Goal: Task Accomplishment & Management: Complete application form

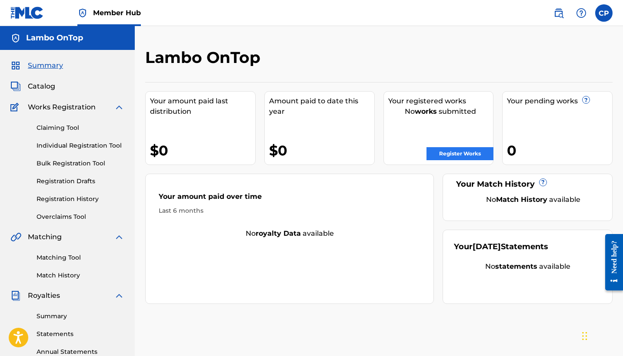
click at [457, 153] on link "Register Works" at bounding box center [459, 153] width 67 height 13
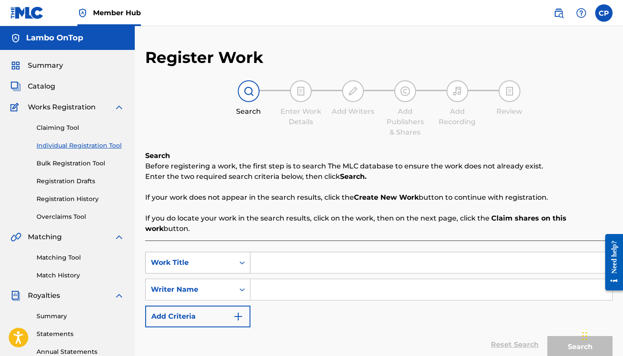
click at [241, 253] on div "Work Title" at bounding box center [197, 263] width 105 height 22
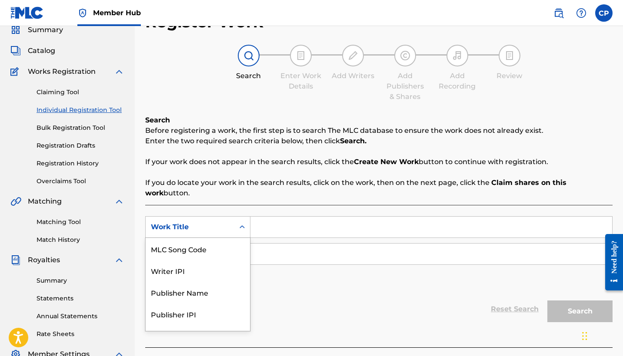
scroll to position [38, 0]
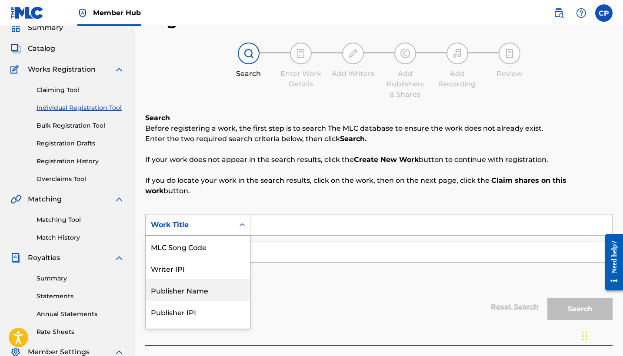
click at [179, 280] on div "Publisher Name" at bounding box center [198, 290] width 104 height 22
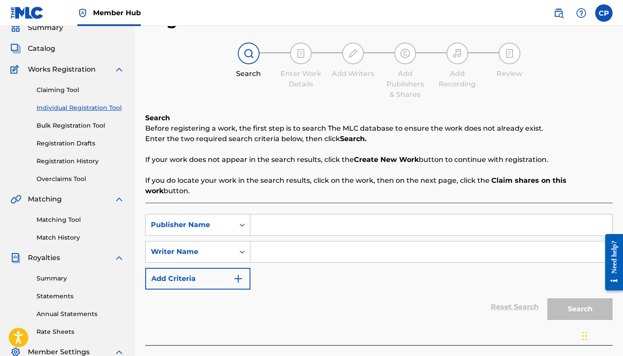
click at [260, 220] on input "Search Form" at bounding box center [431, 225] width 362 height 21
type input "Lambo OnTop"
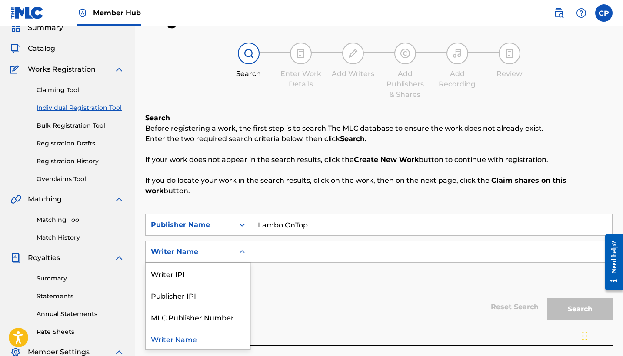
click at [244, 248] on icon "Search Form" at bounding box center [242, 252] width 9 height 9
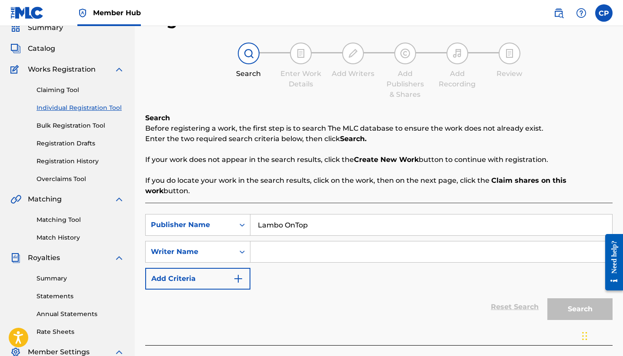
click at [268, 243] on input "Search Form" at bounding box center [431, 252] width 362 height 21
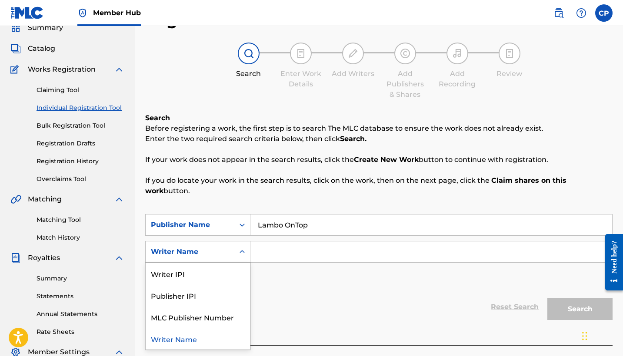
click at [243, 248] on icon "Search Form" at bounding box center [242, 252] width 9 height 9
click at [199, 306] on div "MLC Publisher Number" at bounding box center [198, 317] width 104 height 22
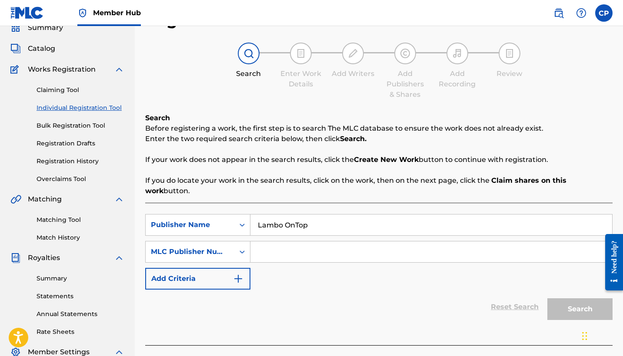
click at [264, 244] on input "Search Form" at bounding box center [431, 252] width 362 height 21
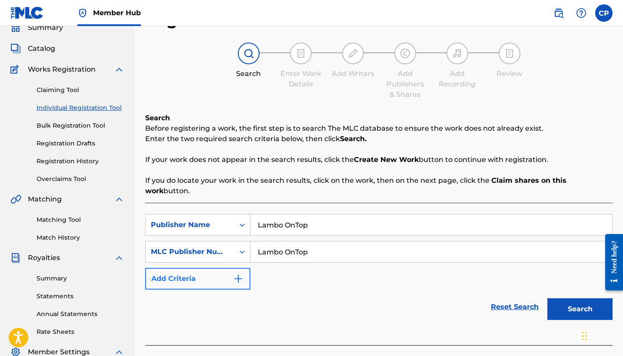
type input "Lambo OnTop"
click at [238, 274] on img "Search Form" at bounding box center [238, 279] width 10 height 10
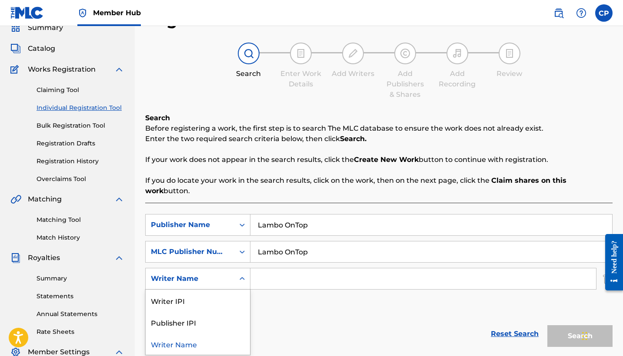
click at [208, 274] on div "Writer Name" at bounding box center [190, 279] width 78 height 10
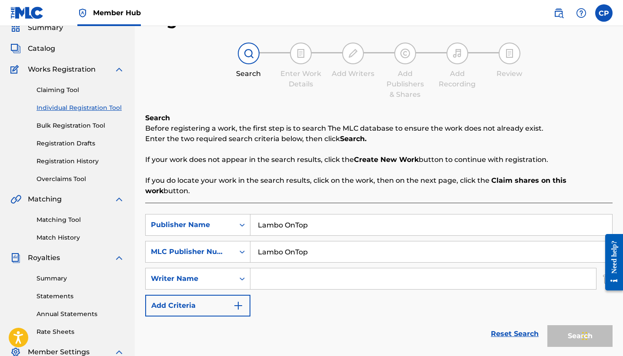
click at [285, 317] on div "Reset Search Search" at bounding box center [378, 334] width 467 height 35
click at [284, 292] on div "SearchWithCriteria4c358476-0997-416d-8987-043382988505 Publisher Name Lambo OnT…" at bounding box center [378, 265] width 467 height 103
click at [501, 326] on link "Reset Search" at bounding box center [514, 334] width 57 height 19
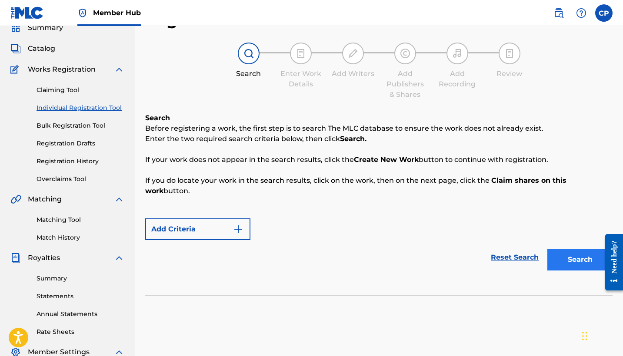
click at [570, 249] on button "Search" at bounding box center [579, 260] width 65 height 22
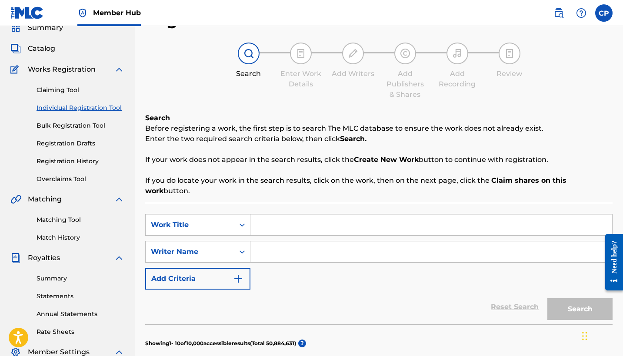
click at [273, 221] on input "Search Form" at bounding box center [431, 225] width 362 height 21
type input "Lambo ontop beats"
click at [449, 253] on div "SearchWithCriteriac7316e4f-05fe-4f99-bbd7-829dd5c772c1 Work Title Lambo ontop b…" at bounding box center [378, 252] width 467 height 76
click at [265, 242] on input "Search Form" at bounding box center [431, 252] width 362 height 21
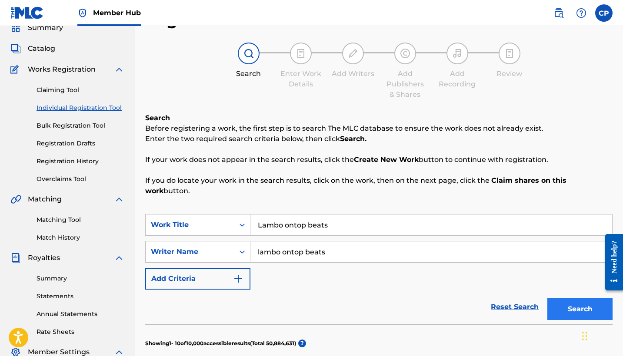
type input "lambo ontop beats"
click at [568, 299] on button "Search" at bounding box center [579, 310] width 65 height 22
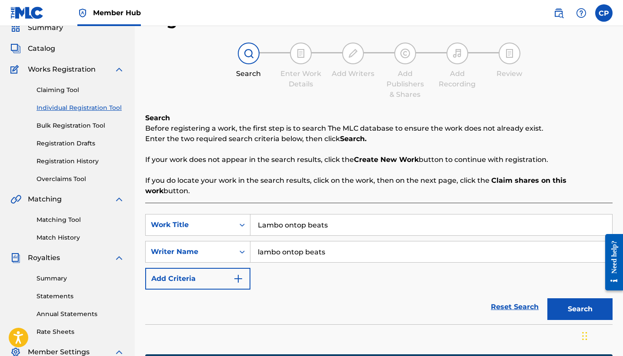
click at [466, 303] on div "Reset Search Search" at bounding box center [378, 307] width 467 height 35
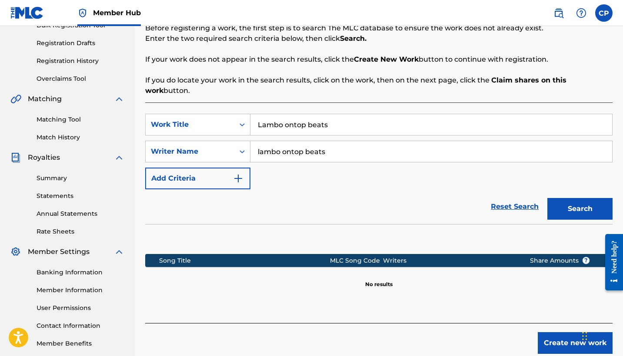
scroll to position [139, 0]
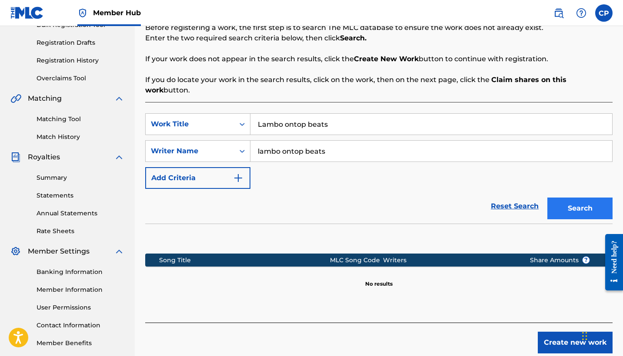
click at [580, 199] on button "Search" at bounding box center [579, 209] width 65 height 22
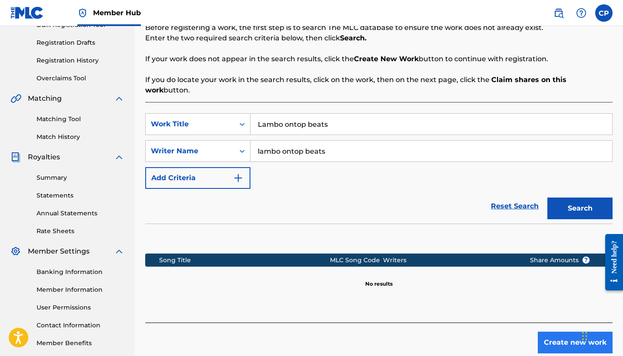
click at [558, 334] on button "Create new work" at bounding box center [575, 343] width 75 height 22
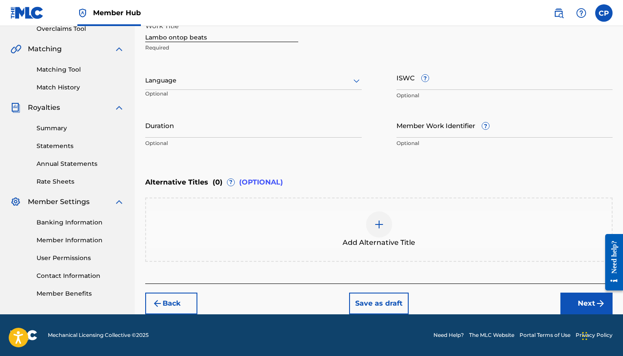
scroll to position [188, 0]
click at [383, 227] on img at bounding box center [379, 224] width 10 height 10
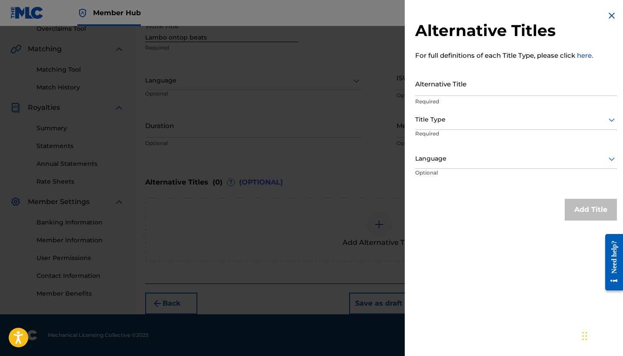
click at [607, 118] on icon at bounding box center [611, 120] width 10 height 10
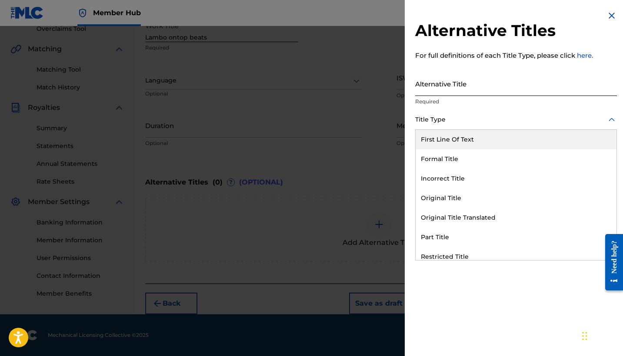
click at [596, 80] on input "Alternative Title" at bounding box center [516, 83] width 202 height 25
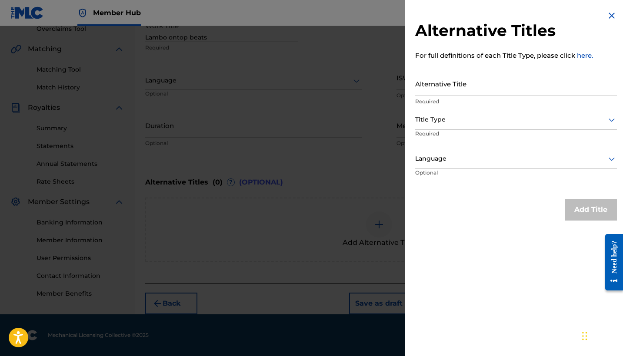
click at [609, 14] on img at bounding box center [611, 15] width 10 height 10
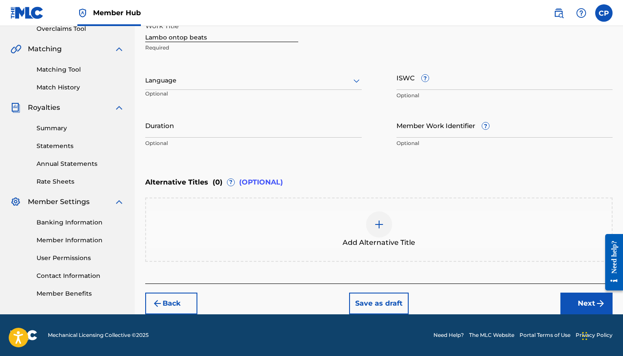
scroll to position [194, 0]
click at [584, 296] on button "Next" at bounding box center [586, 304] width 52 height 22
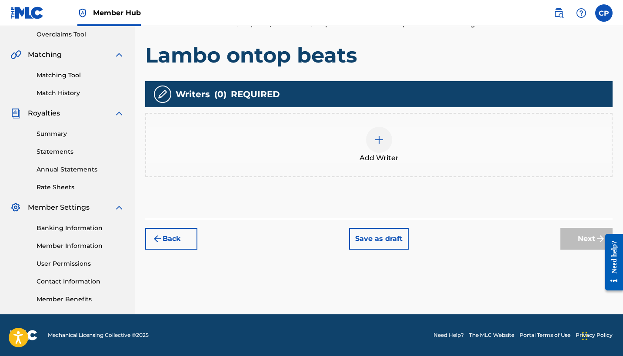
click at [377, 139] on img at bounding box center [379, 140] width 10 height 10
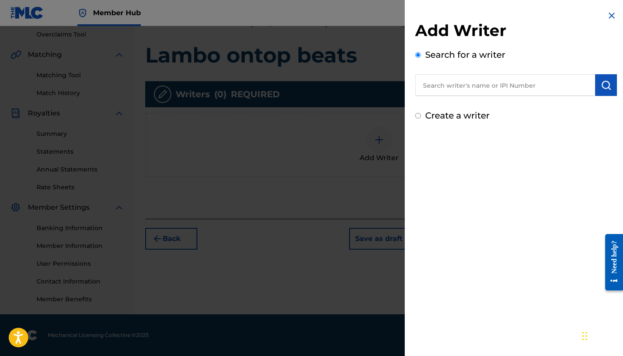
click at [433, 88] on input "text" at bounding box center [505, 85] width 180 height 22
click at [418, 116] on input "Create a writer" at bounding box center [418, 116] width 6 height 6
radio input "false"
radio input "true"
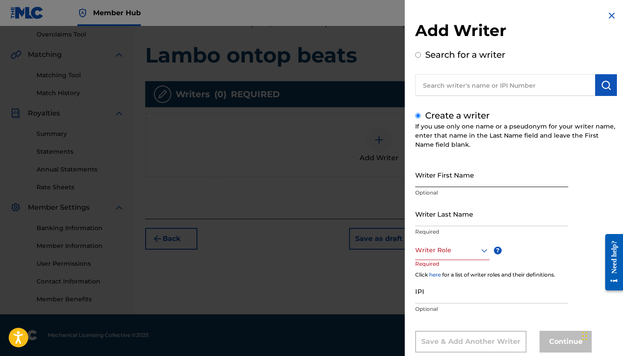
click at [422, 181] on input "Writer First Name" at bounding box center [491, 175] width 153 height 25
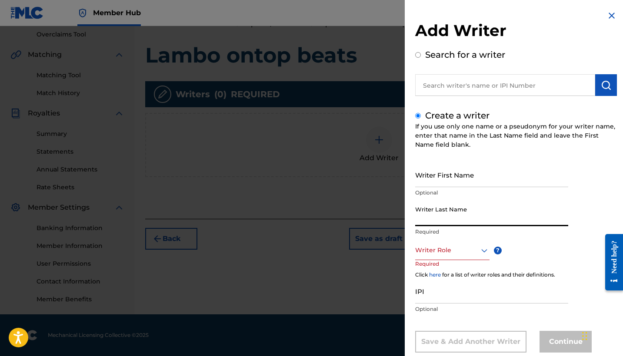
click at [428, 219] on input "Writer Last Name" at bounding box center [491, 214] width 153 height 25
type input "Lambo OnTop"
click at [483, 251] on div "Writer Role" at bounding box center [452, 251] width 74 height 20
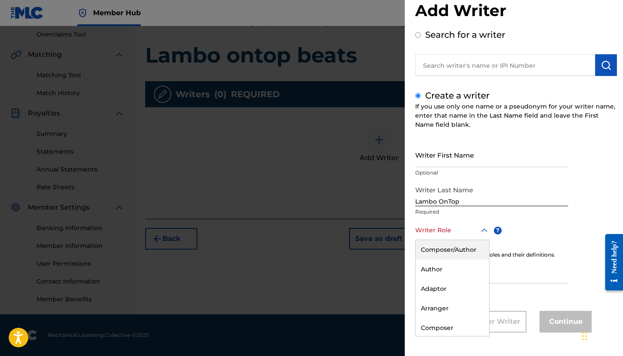
click at [436, 251] on div "Composer/Author" at bounding box center [452, 250] width 73 height 20
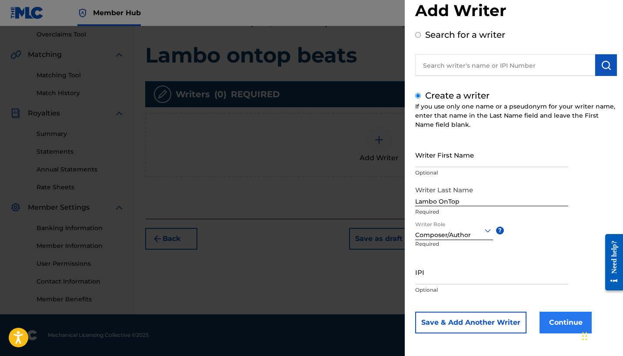
click at [562, 323] on button "Continue" at bounding box center [565, 323] width 52 height 22
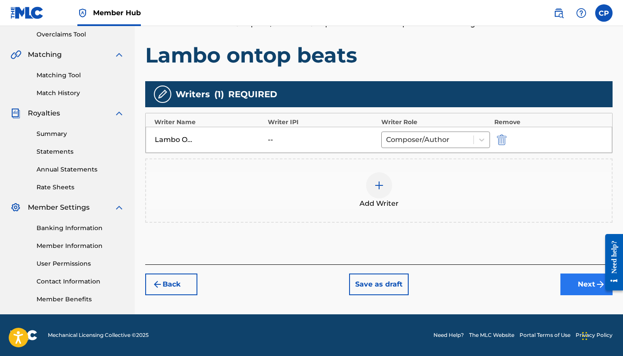
click at [580, 283] on button "Next" at bounding box center [586, 285] width 52 height 22
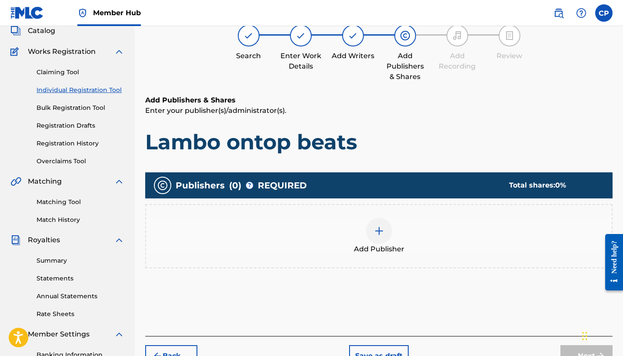
scroll to position [39, 0]
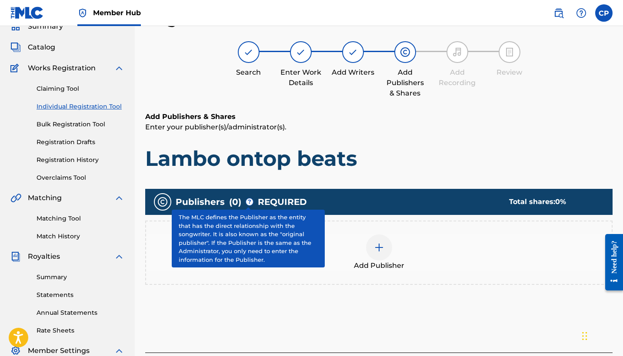
click at [246, 203] on span "?" at bounding box center [249, 202] width 7 height 7
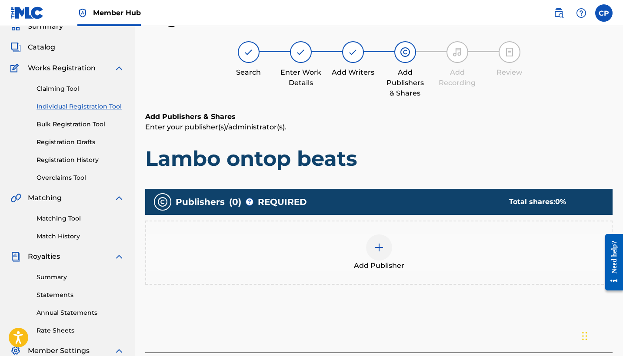
click at [375, 251] on img at bounding box center [379, 248] width 10 height 10
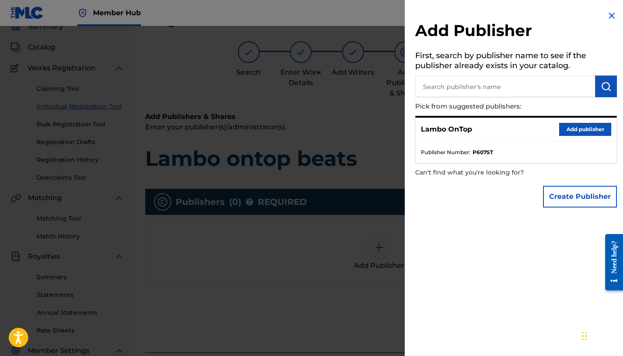
click at [436, 89] on input "text" at bounding box center [505, 87] width 180 height 22
type input "Lambo OnTop Beats"
click at [604, 88] on img "submit" at bounding box center [606, 86] width 10 height 10
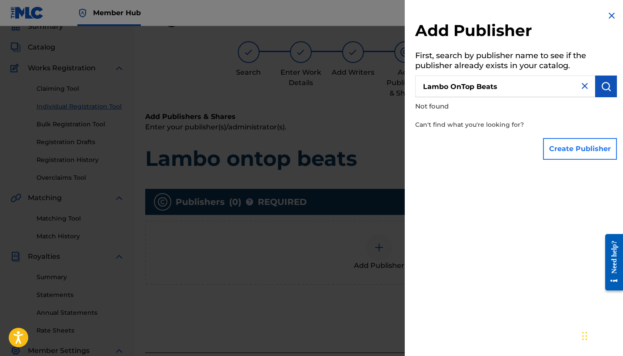
click at [577, 151] on button "Create Publisher" at bounding box center [580, 149] width 74 height 22
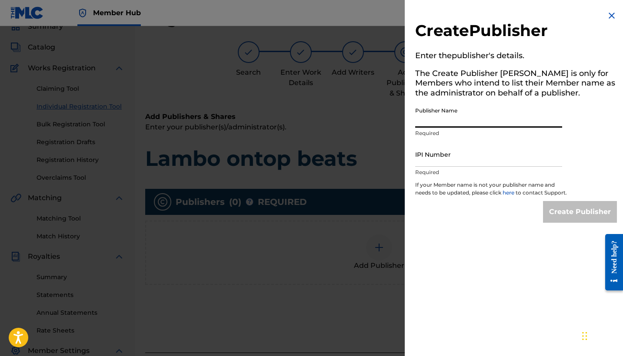
click at [482, 123] on input "Publisher Name" at bounding box center [488, 115] width 147 height 25
click at [483, 121] on input "Lambo OnTtop" at bounding box center [488, 115] width 147 height 25
click at [492, 212] on div "Create Publisher" at bounding box center [516, 212] width 202 height 22
click at [453, 157] on input "IPI Number" at bounding box center [488, 154] width 147 height 25
click at [485, 120] on input "Lambo OnTtop Beats" at bounding box center [488, 115] width 147 height 25
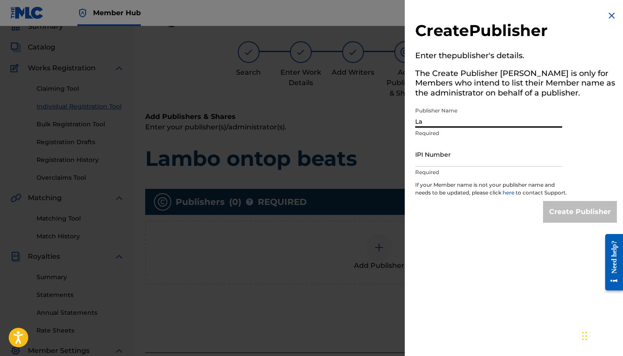
type input "L"
click at [554, 222] on div "Create Publisher" at bounding box center [580, 212] width 74 height 22
click at [457, 119] on input "lambo ontop" at bounding box center [488, 115] width 147 height 25
type input "l"
click at [608, 13] on img at bounding box center [611, 15] width 10 height 10
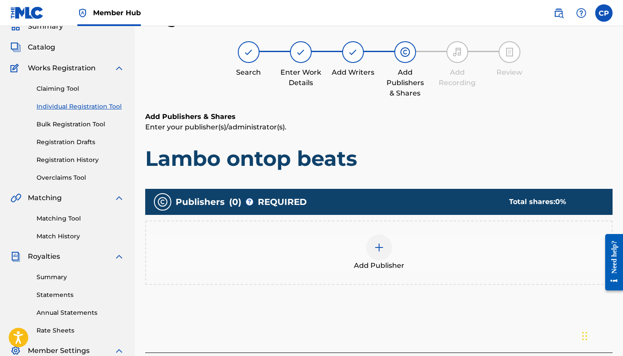
click at [426, 136] on div "Add Publishers & Shares Enter your publisher(s)/administrator(s). Lambo ontop b…" at bounding box center [378, 142] width 467 height 60
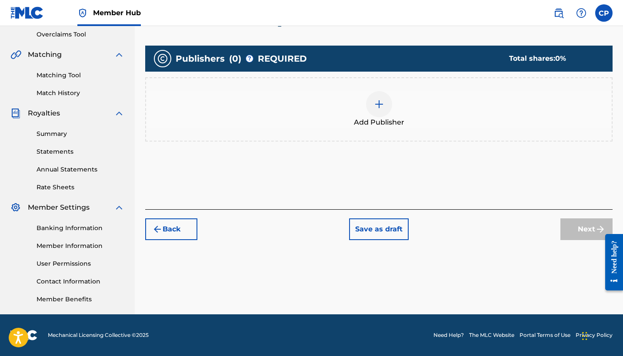
scroll to position [183, 0]
click at [377, 102] on img at bounding box center [379, 104] width 10 height 10
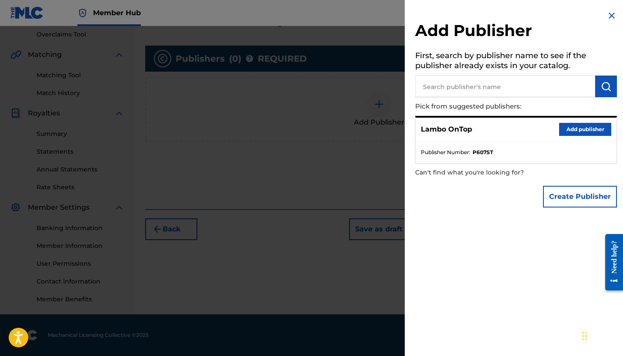
click at [519, 131] on div "Lambo OnTop Add publisher" at bounding box center [516, 130] width 201 height 24
click at [585, 126] on button "Add publisher" at bounding box center [585, 129] width 52 height 13
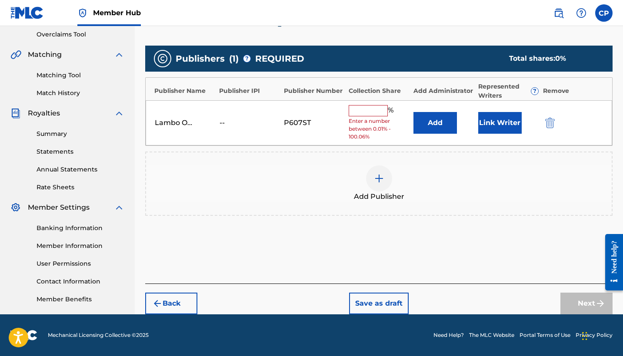
click at [372, 106] on input "text" at bounding box center [368, 110] width 39 height 11
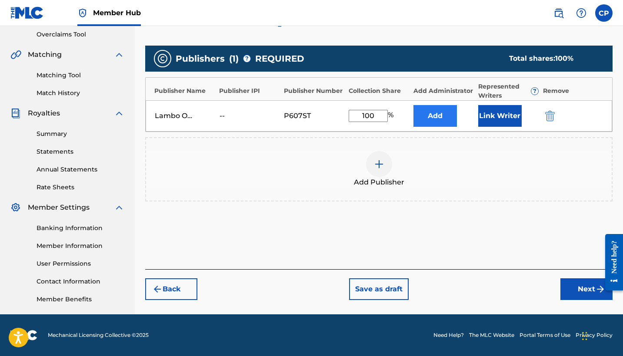
type input "100"
click at [439, 116] on button "Add" at bounding box center [434, 116] width 43 height 22
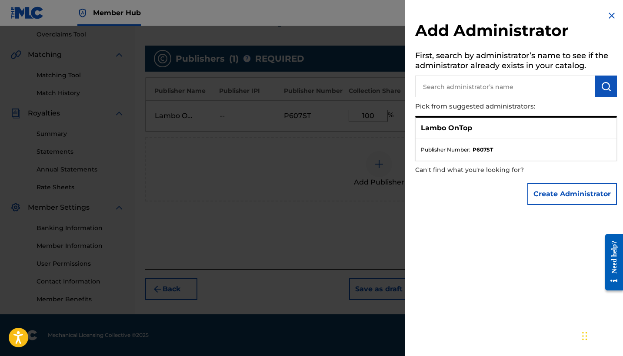
click at [607, 16] on img at bounding box center [611, 15] width 10 height 10
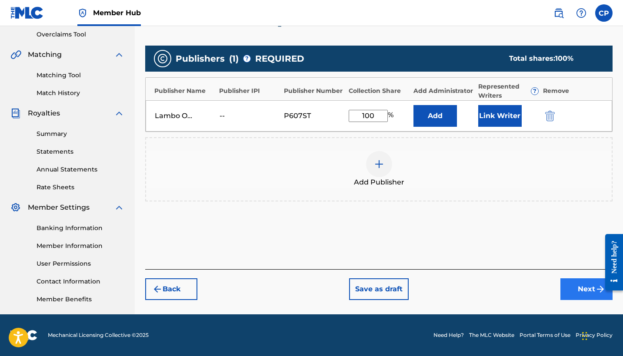
click at [577, 289] on button "Next" at bounding box center [586, 290] width 52 height 22
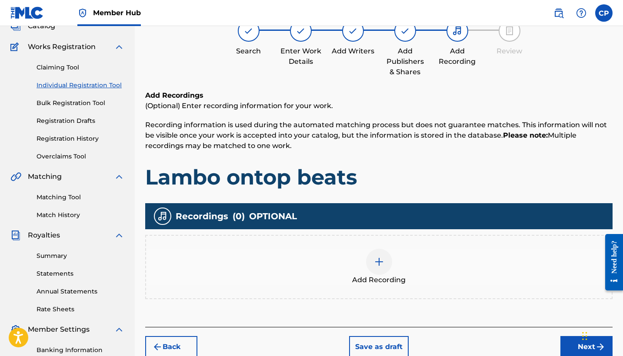
scroll to position [39, 0]
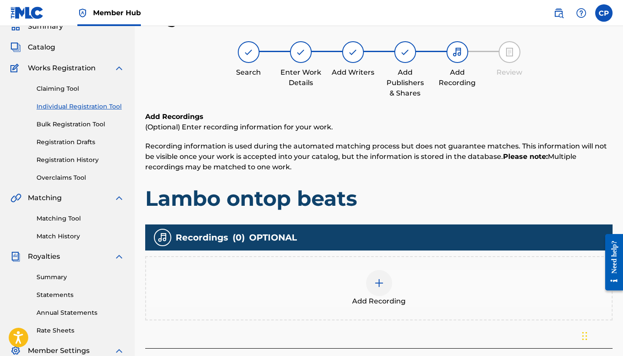
click at [484, 186] on h1 "Lambo ontop beats" at bounding box center [378, 199] width 467 height 26
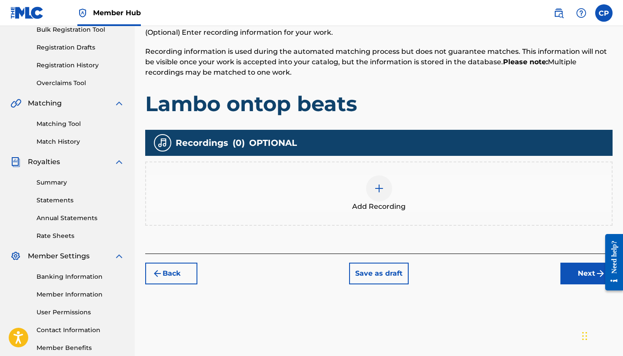
scroll to position [183, 0]
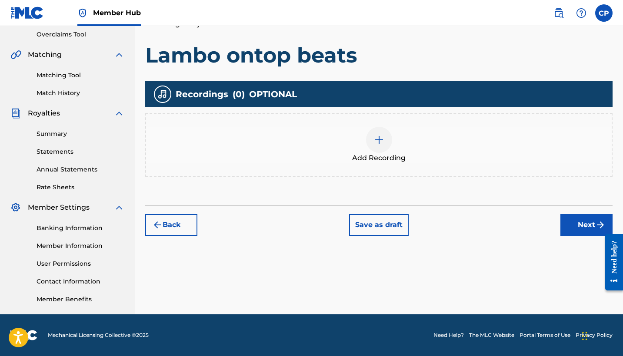
click at [377, 140] on img at bounding box center [379, 140] width 10 height 10
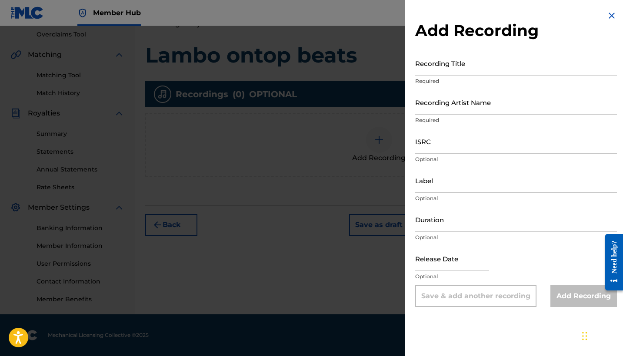
click at [608, 13] on img at bounding box center [611, 15] width 10 height 10
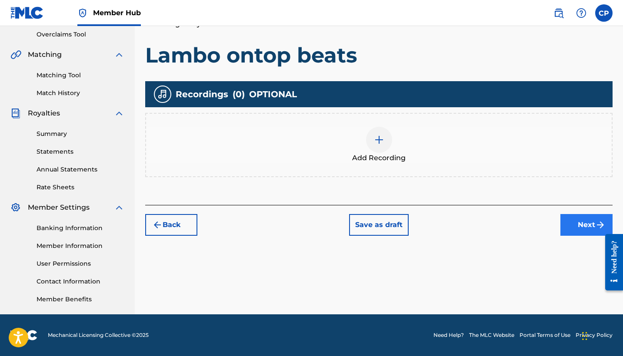
click at [573, 217] on button "Next" at bounding box center [586, 225] width 52 height 22
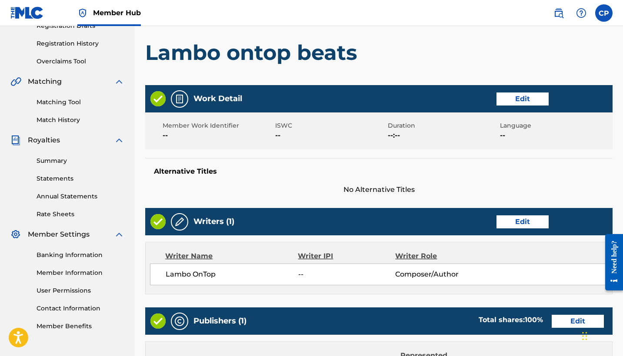
scroll to position [161, 0]
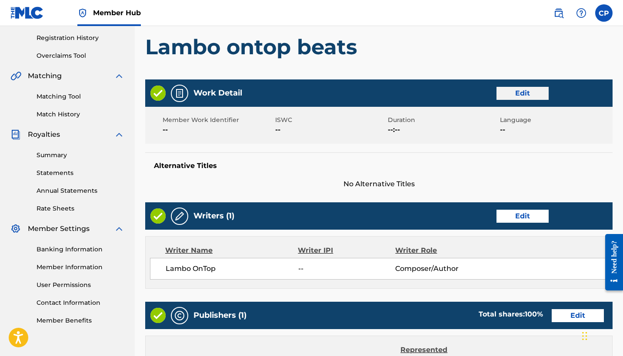
click at [525, 94] on button "Edit" at bounding box center [522, 93] width 52 height 13
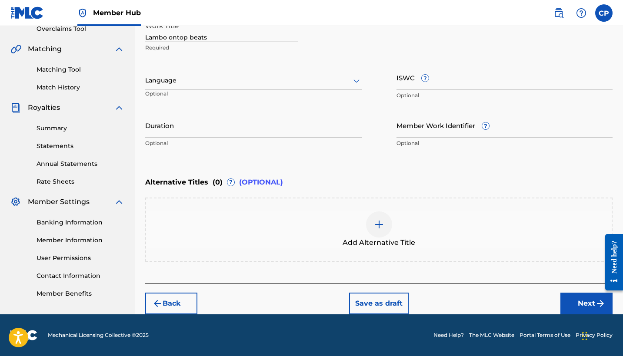
scroll to position [188, 0]
click at [574, 299] on button "Next" at bounding box center [586, 304] width 52 height 22
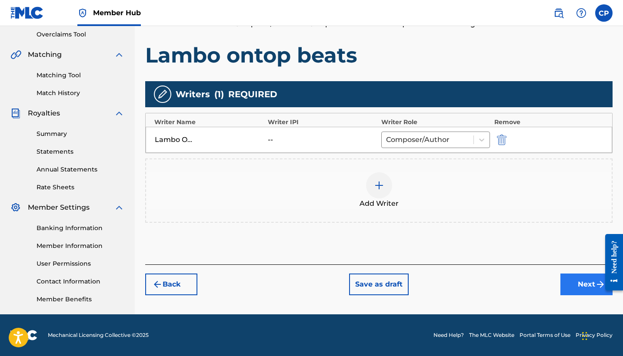
click at [590, 282] on button "Next" at bounding box center [586, 285] width 52 height 22
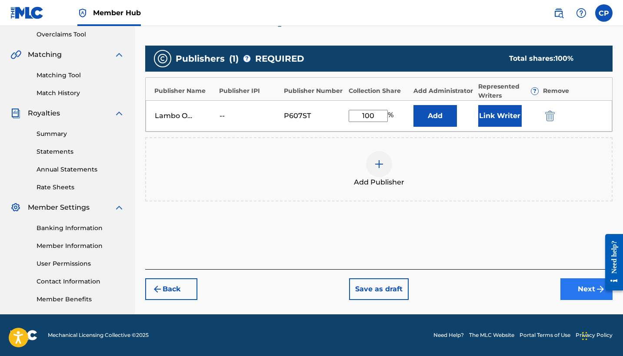
click at [577, 286] on button "Next" at bounding box center [586, 290] width 52 height 22
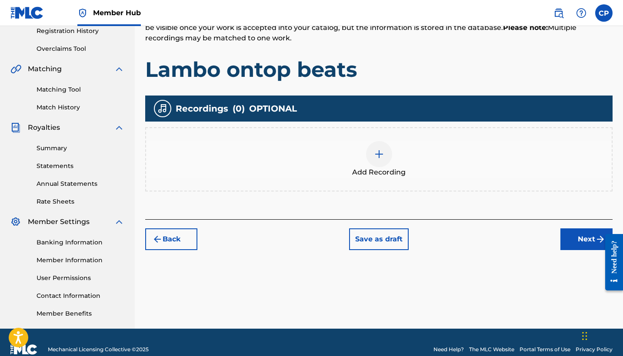
scroll to position [170, 0]
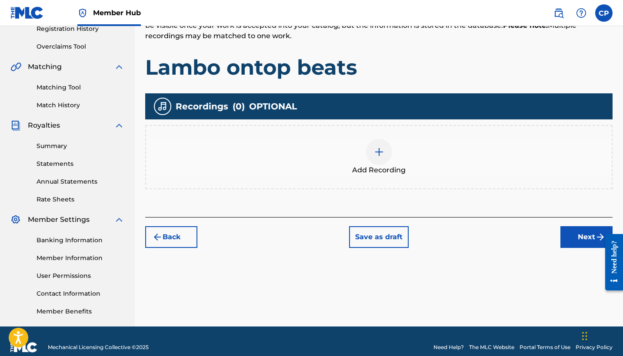
click at [380, 151] on img at bounding box center [379, 152] width 10 height 10
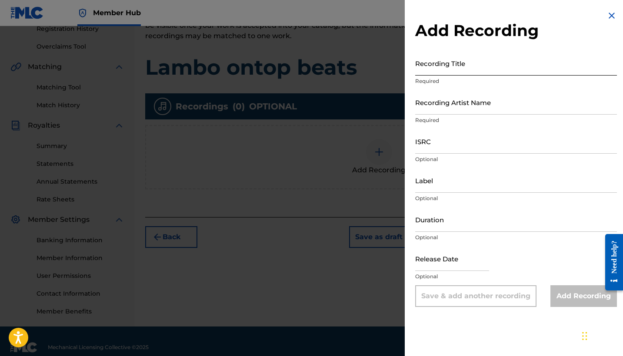
click at [425, 70] on input "Recording Title" at bounding box center [516, 63] width 202 height 25
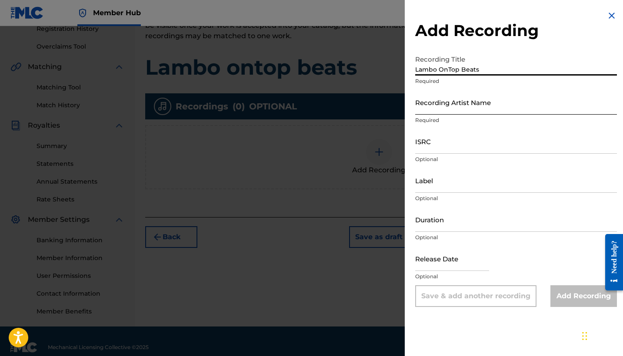
type input "Lambo OnTop Beats"
click at [421, 111] on input "Recording Artist Name" at bounding box center [516, 102] width 202 height 25
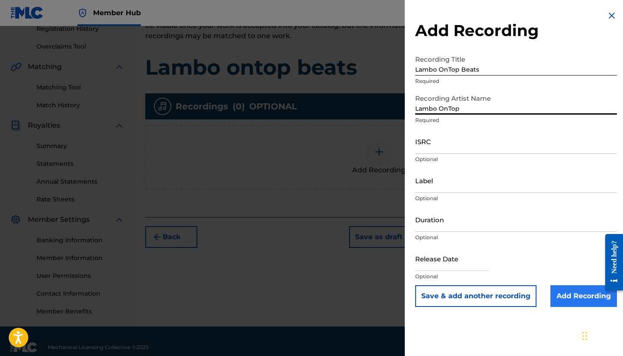
type input "Lambo OnTop"
click at [571, 296] on input "Add Recording" at bounding box center [583, 297] width 67 height 22
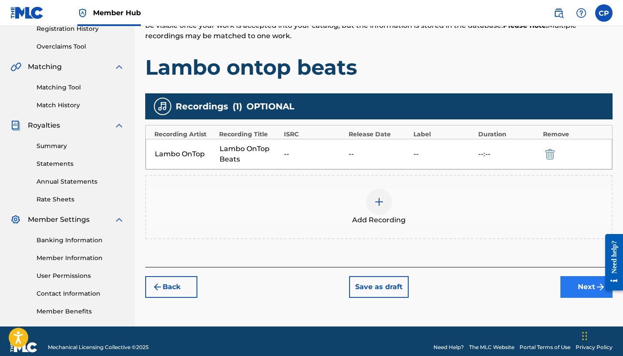
click at [582, 293] on button "Next" at bounding box center [586, 287] width 52 height 22
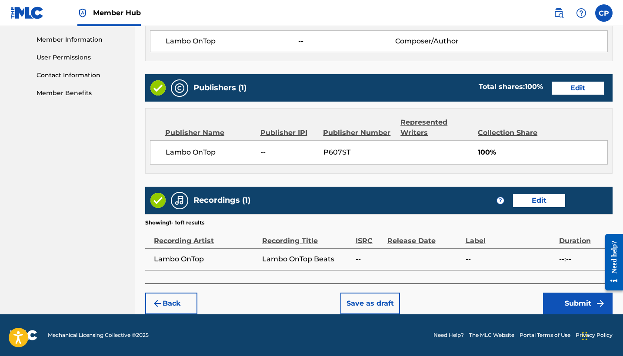
scroll to position [389, 0]
click at [178, 204] on img at bounding box center [179, 201] width 10 height 10
click at [543, 202] on button "Edit" at bounding box center [539, 200] width 52 height 13
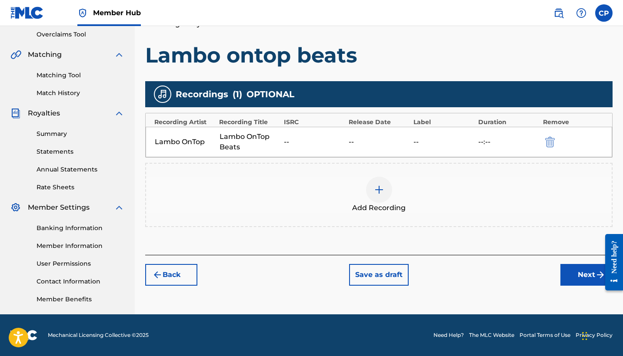
click at [230, 96] on div "Recordings ( 1 ) OPTIONAL" at bounding box center [378, 94] width 467 height 26
click at [587, 284] on button "Next" at bounding box center [586, 275] width 52 height 22
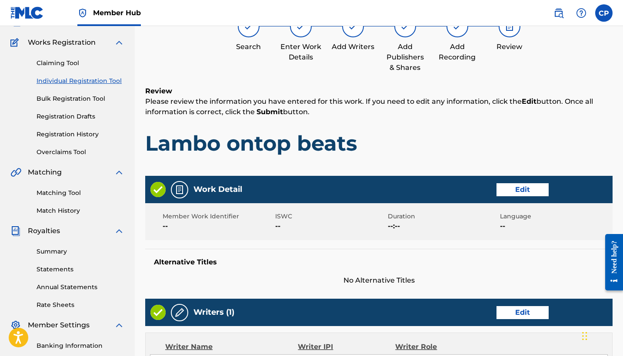
scroll to position [39, 0]
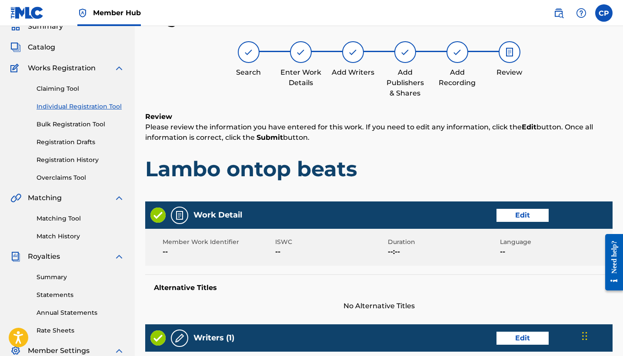
click at [510, 54] on img at bounding box center [509, 52] width 10 height 10
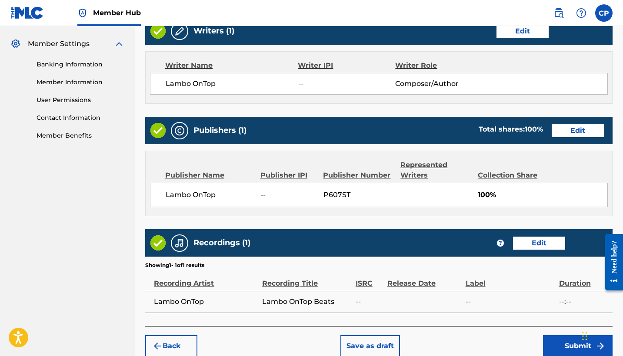
scroll to position [374, 0]
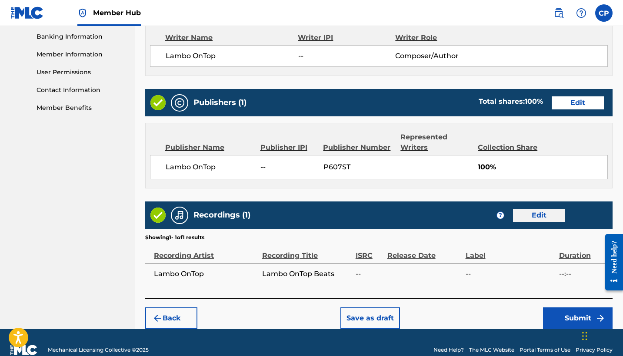
click at [539, 219] on button "Edit" at bounding box center [539, 215] width 52 height 13
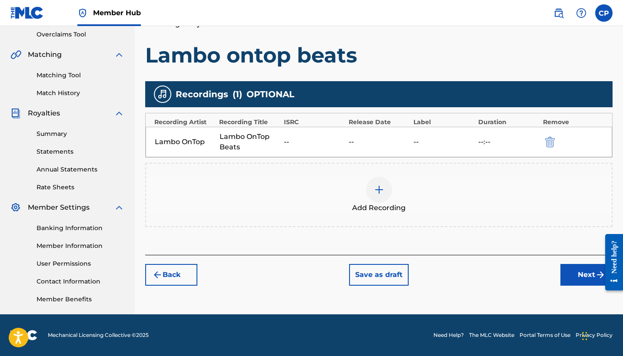
click at [372, 193] on div at bounding box center [379, 190] width 26 height 26
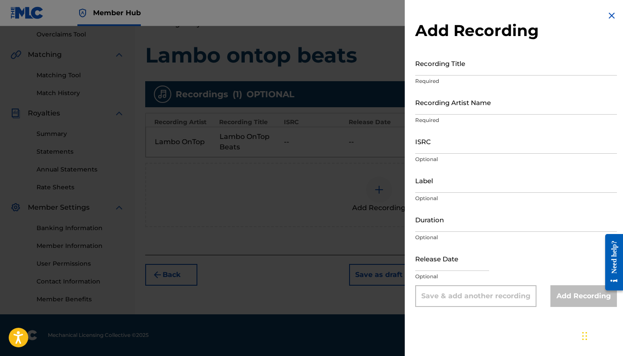
click at [608, 18] on img at bounding box center [611, 15] width 10 height 10
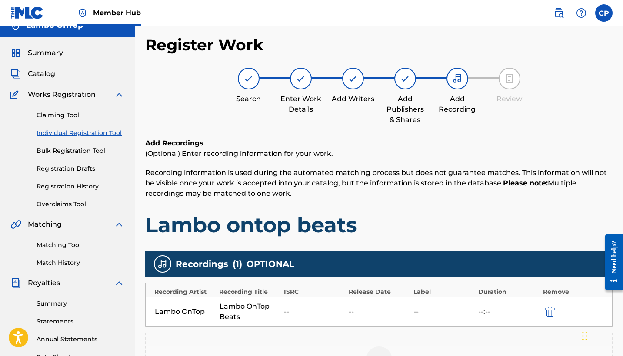
scroll to position [-1, 0]
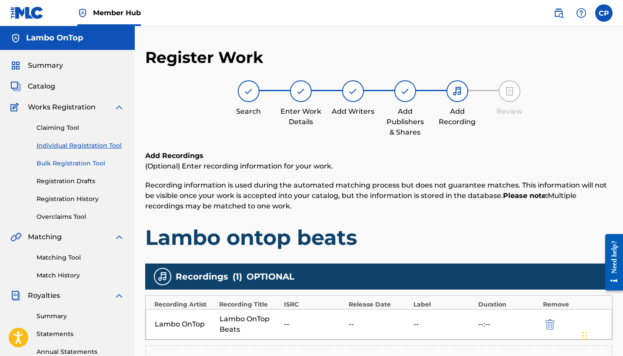
click at [60, 166] on link "Bulk Registration Tool" at bounding box center [81, 163] width 88 height 9
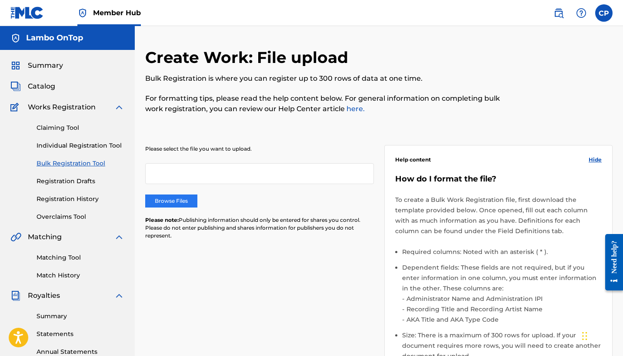
click at [168, 199] on label "Browse Files" at bounding box center [171, 201] width 52 height 13
click at [0, 0] on input "Browse Files" at bounding box center [0, 0] width 0 height 0
click at [169, 206] on label "Browse Files" at bounding box center [171, 201] width 52 height 13
click at [0, 0] on input "Browse Files" at bounding box center [0, 0] width 0 height 0
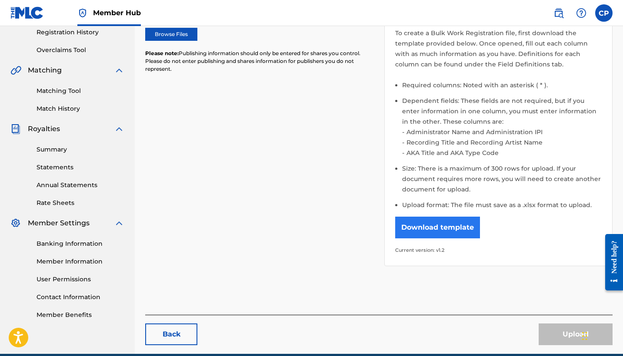
scroll to position [150, 0]
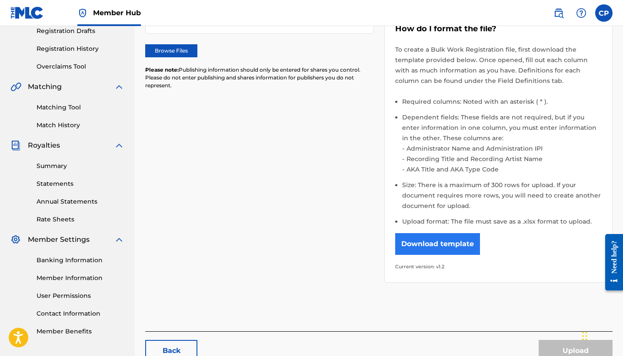
click at [429, 247] on button "Download template" at bounding box center [437, 244] width 85 height 22
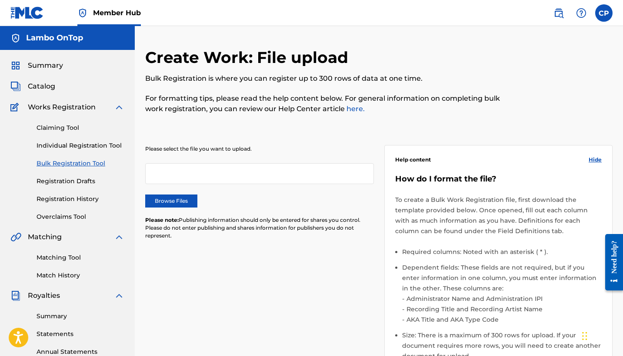
scroll to position [0, 0]
click at [58, 145] on link "Individual Registration Tool" at bounding box center [81, 145] width 88 height 9
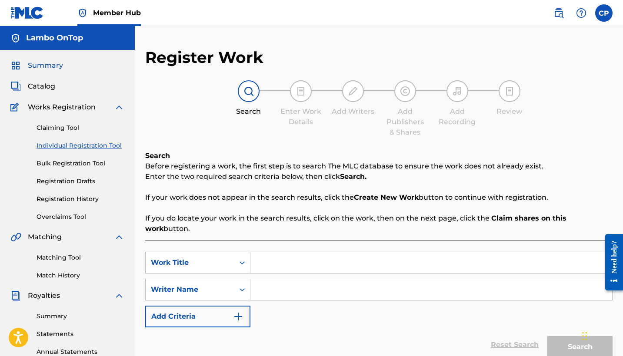
click at [39, 63] on span "Summary" at bounding box center [45, 65] width 35 height 10
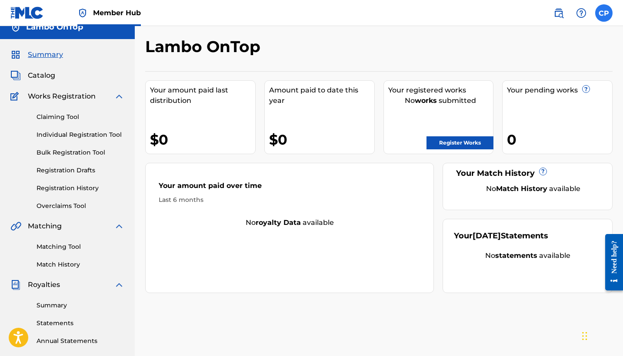
scroll to position [0, 0]
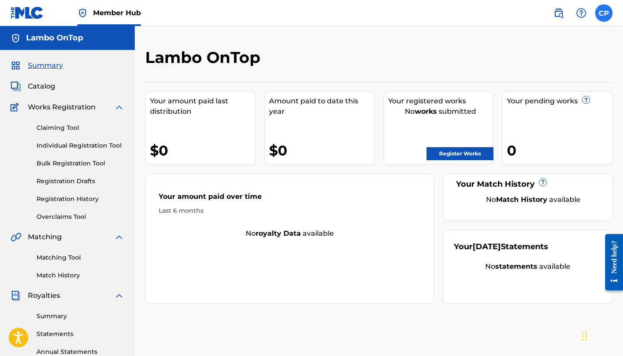
click at [601, 14] on label at bounding box center [603, 12] width 17 height 17
click at [604, 13] on input "CP [PERSON_NAME] [EMAIL_ADDRESS][DOMAIN_NAME] Notification Preferences Profile …" at bounding box center [604, 13] width 0 height 0
click at [562, 13] on img at bounding box center [558, 13] width 10 height 10
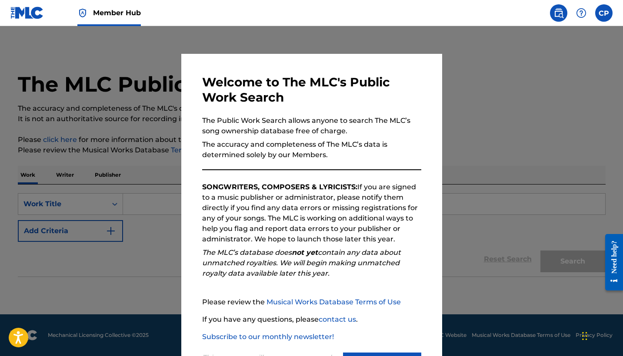
click at [496, 49] on div at bounding box center [311, 204] width 623 height 356
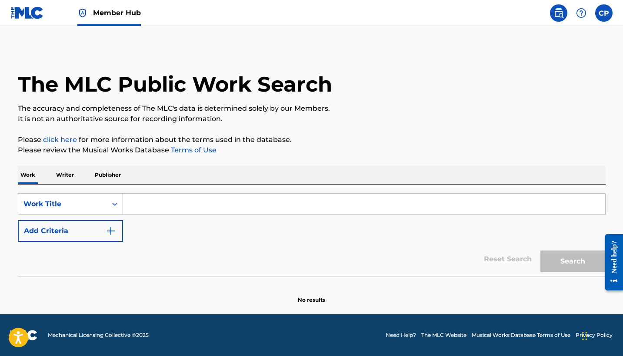
click at [65, 174] on p "Writer" at bounding box center [64, 175] width 23 height 18
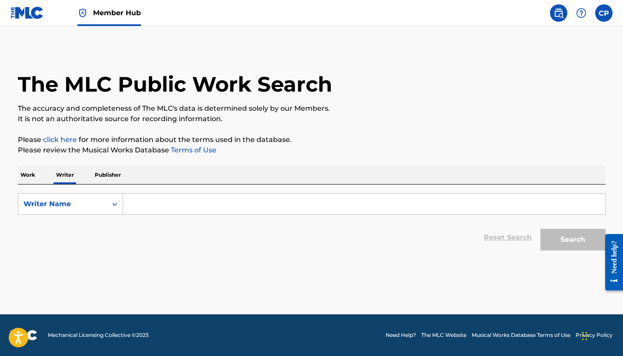
click at [102, 175] on p "Publisher" at bounding box center [107, 175] width 31 height 18
click at [30, 177] on p "Work" at bounding box center [28, 175] width 20 height 18
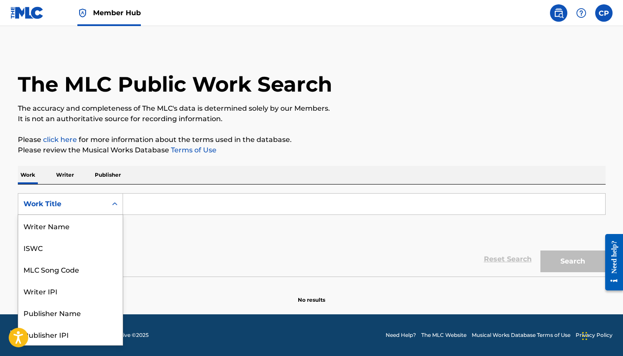
scroll to position [43, 0]
click at [117, 204] on icon "Search Form" at bounding box center [114, 204] width 9 height 9
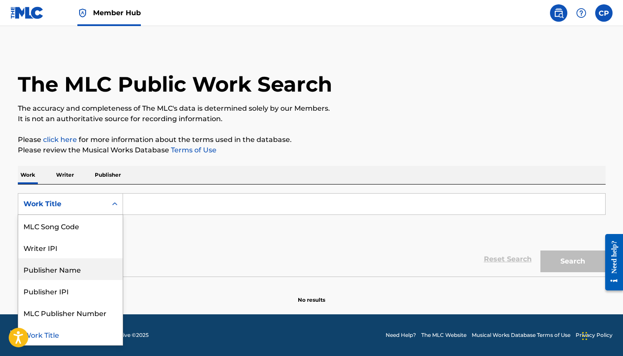
click at [73, 268] on div "Publisher Name" at bounding box center [70, 270] width 104 height 22
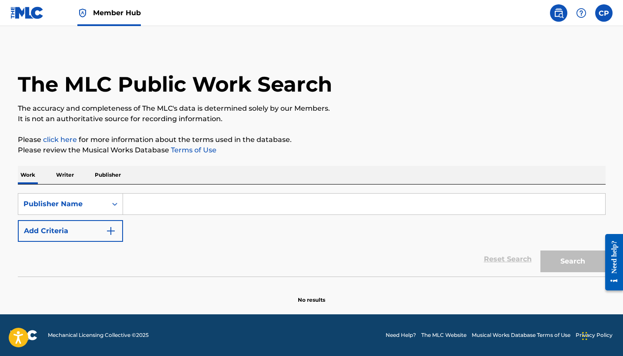
click at [134, 205] on input "Search Form" at bounding box center [364, 204] width 482 height 21
type input "l"
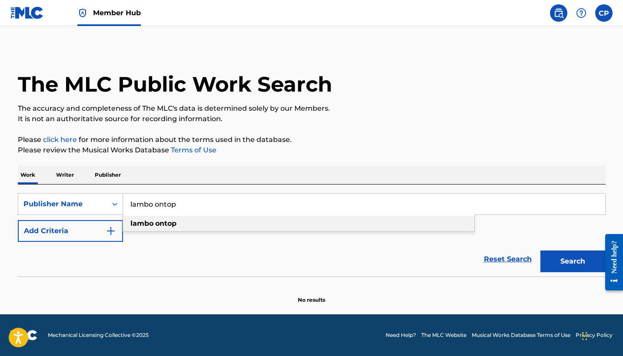
type input "lambo ontop"
click at [141, 224] on strong "lambo" at bounding box center [141, 223] width 23 height 8
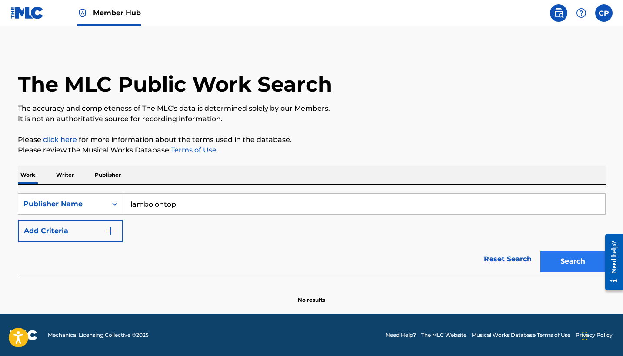
drag, startPoint x: 234, startPoint y: 232, endPoint x: 579, endPoint y: 263, distance: 346.1
click at [579, 263] on button "Search" at bounding box center [572, 262] width 65 height 22
click at [432, 243] on div "Reset Search Search" at bounding box center [312, 259] width 588 height 35
click at [62, 142] on link "click here" at bounding box center [60, 140] width 34 height 8
click at [22, 13] on img at bounding box center [26, 13] width 33 height 13
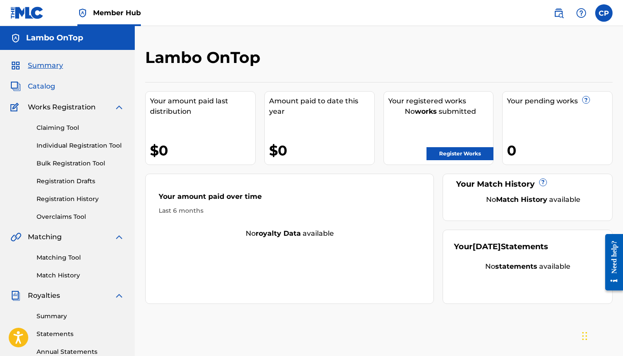
click at [28, 86] on span "Catalog" at bounding box center [41, 86] width 27 height 10
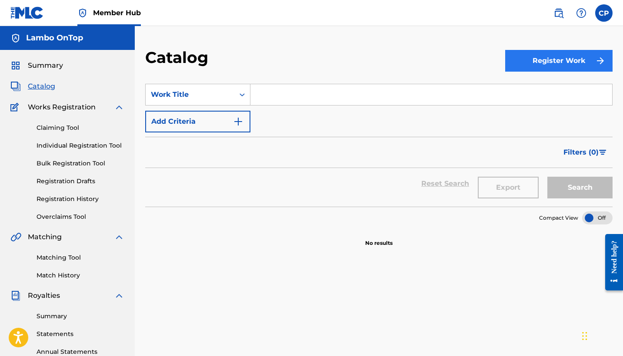
click at [605, 60] on img "submit" at bounding box center [600, 61] width 10 height 10
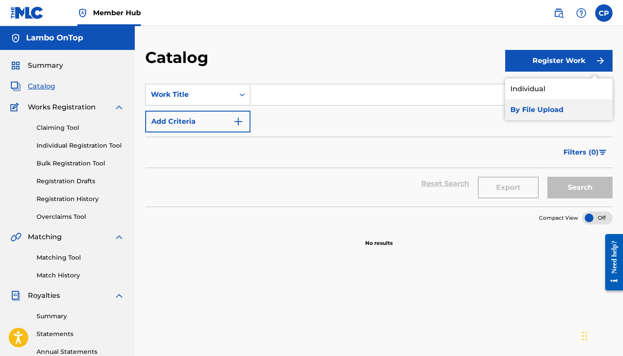
click at [544, 109] on link "By File Upload" at bounding box center [558, 110] width 107 height 21
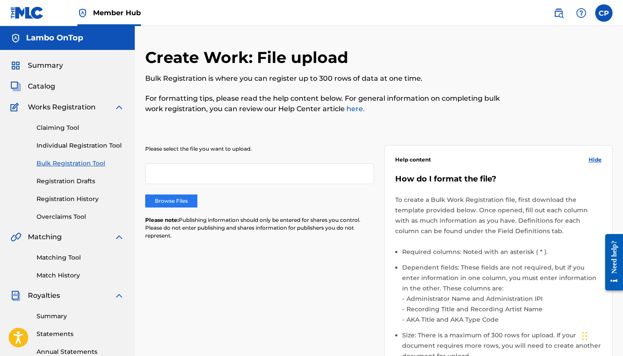
click at [171, 198] on label "Browse Files" at bounding box center [171, 201] width 52 height 13
click at [0, 0] on input "Browse Files" at bounding box center [0, 0] width 0 height 0
click at [594, 160] on span "Hide" at bounding box center [595, 160] width 13 height 8
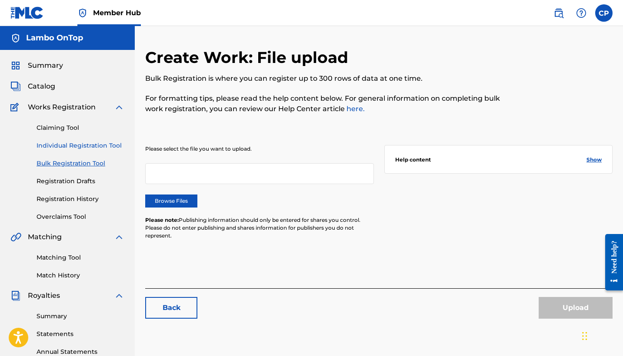
click at [89, 146] on link "Individual Registration Tool" at bounding box center [81, 145] width 88 height 9
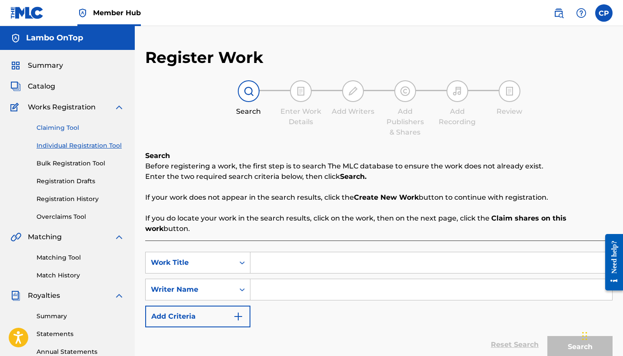
click at [57, 130] on link "Claiming Tool" at bounding box center [81, 127] width 88 height 9
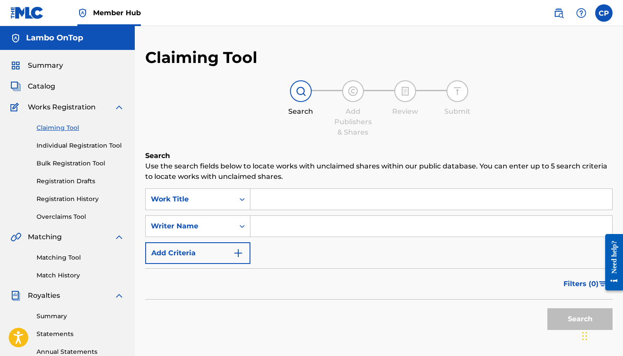
click at [120, 106] on img at bounding box center [119, 107] width 10 height 10
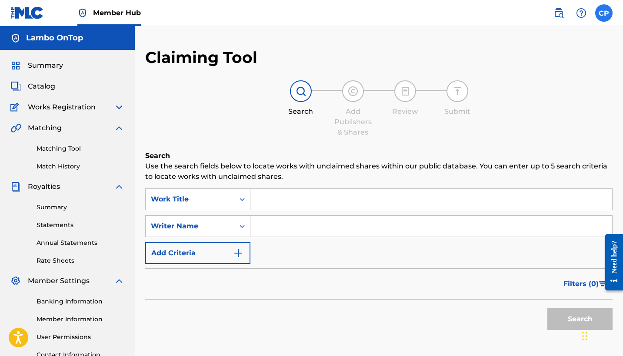
click at [599, 12] on label at bounding box center [603, 12] width 17 height 17
click at [604, 13] on input "CP [PERSON_NAME] [EMAIL_ADDRESS][DOMAIN_NAME] Notification Preferences Profile …" at bounding box center [604, 13] width 0 height 0
click at [564, 13] on link at bounding box center [558, 12] width 17 height 17
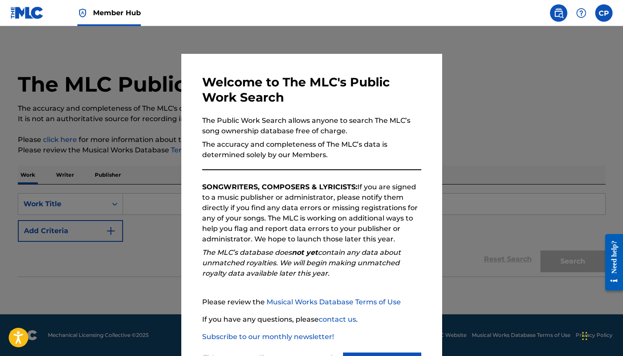
click at [499, 95] on div at bounding box center [311, 204] width 623 height 356
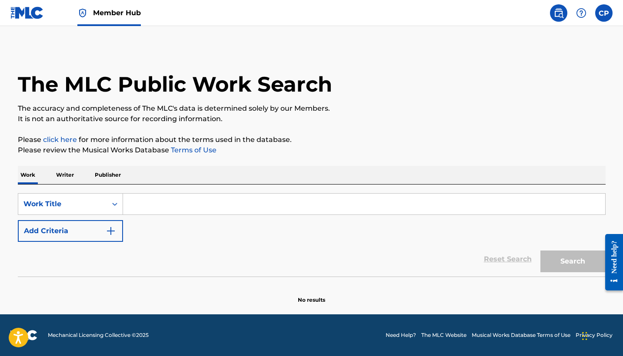
click at [104, 12] on span "Member Hub" at bounding box center [117, 13] width 48 height 10
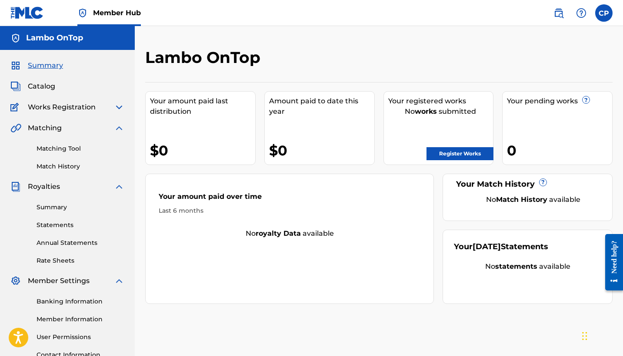
click at [120, 106] on img at bounding box center [119, 107] width 10 height 10
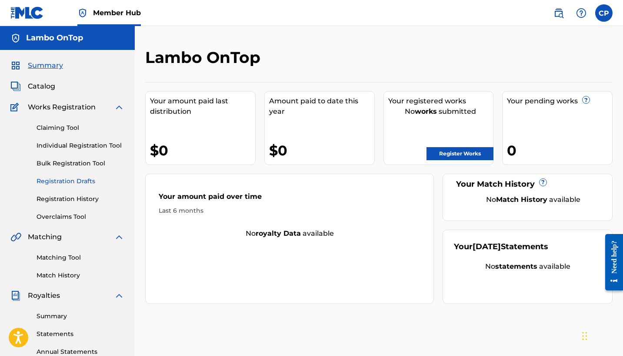
click at [63, 180] on link "Registration Drafts" at bounding box center [81, 181] width 88 height 9
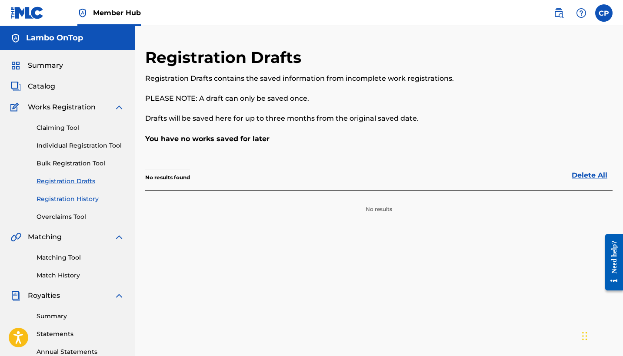
click at [66, 200] on link "Registration History" at bounding box center [81, 199] width 88 height 9
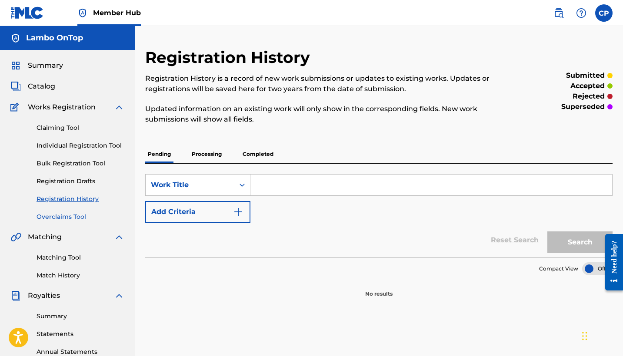
click at [67, 219] on link "Overclaims Tool" at bounding box center [81, 217] width 88 height 9
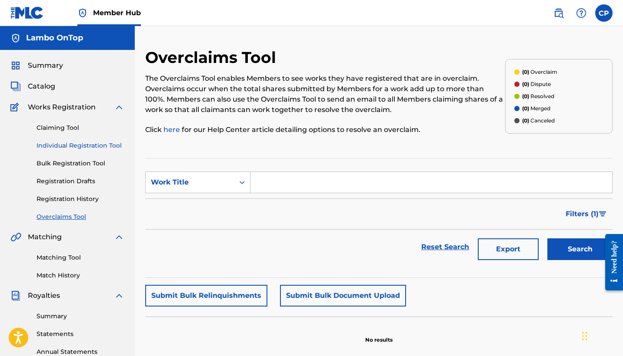
click at [63, 148] on link "Individual Registration Tool" at bounding box center [81, 145] width 88 height 9
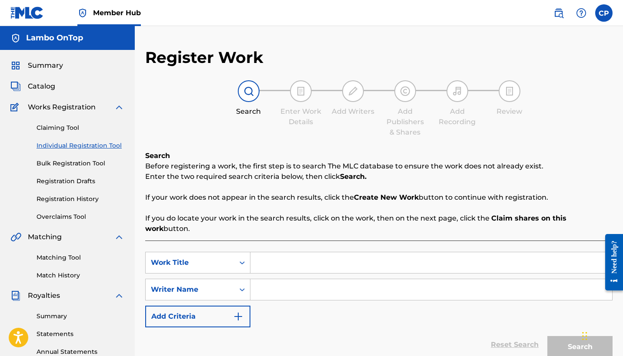
click at [262, 253] on input "Search Form" at bounding box center [431, 263] width 362 height 21
type input "l"
type input "a"
type input "Lambo OnTop Beats"
click at [266, 279] on input "Search Form" at bounding box center [431, 289] width 362 height 21
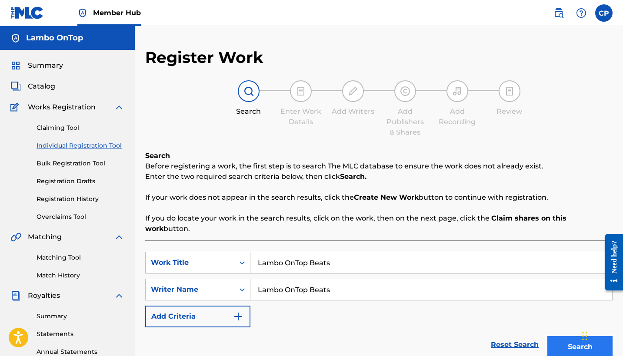
type input "Lambo OnTop Beats"
click at [578, 336] on button "Search" at bounding box center [579, 347] width 65 height 22
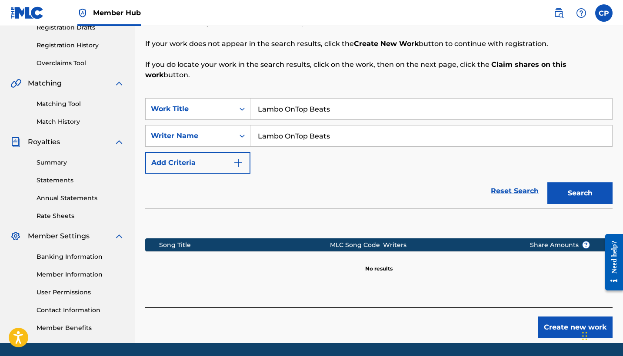
scroll to position [154, 0]
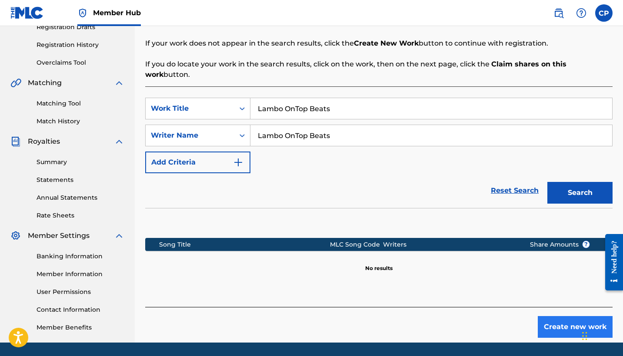
click at [566, 316] on button "Create new work" at bounding box center [575, 327] width 75 height 22
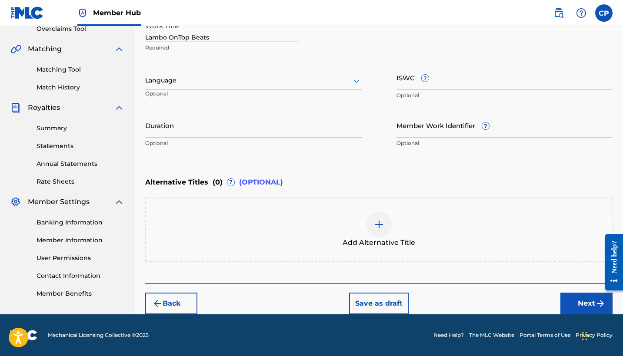
scroll to position [188, 0]
click at [576, 301] on button "Next" at bounding box center [586, 304] width 52 height 22
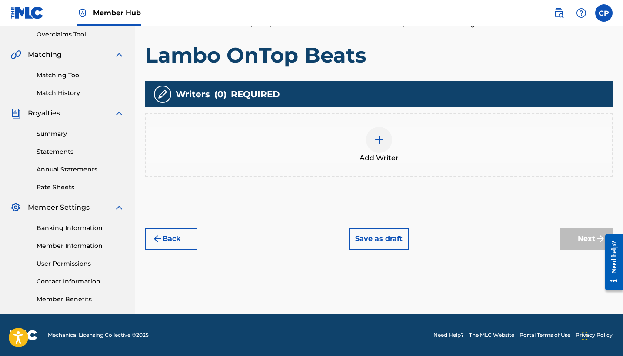
click at [381, 142] on img at bounding box center [379, 140] width 10 height 10
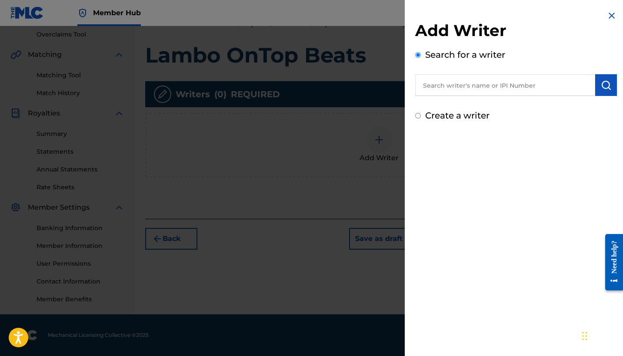
click at [418, 117] on input "Create a writer" at bounding box center [418, 116] width 6 height 6
radio input "false"
radio input "true"
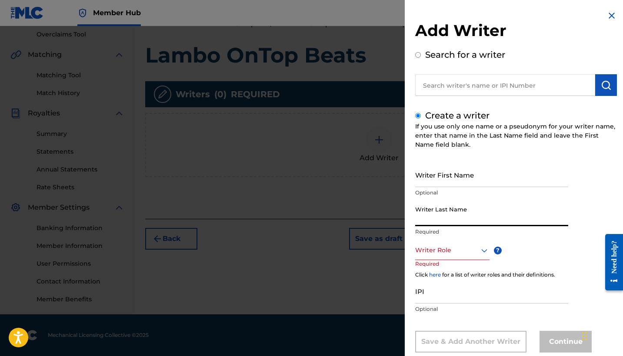
click at [422, 220] on input "Writer Last Name" at bounding box center [491, 214] width 153 height 25
type input "Lambo OnTop"
click at [482, 251] on div "Writer Role" at bounding box center [452, 251] width 74 height 20
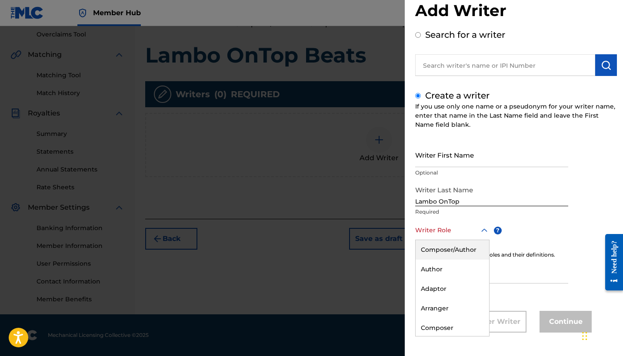
click at [453, 249] on div "Composer/Author" at bounding box center [452, 250] width 73 height 20
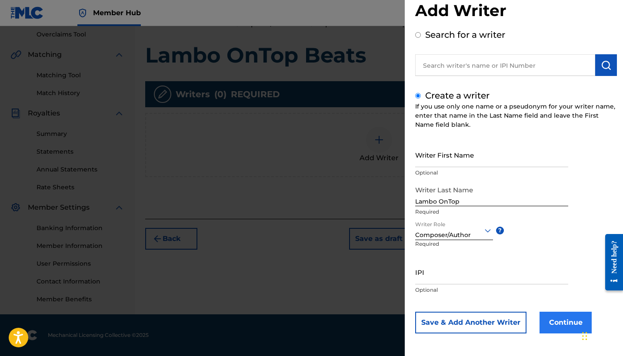
click at [562, 324] on button "Continue" at bounding box center [565, 323] width 52 height 22
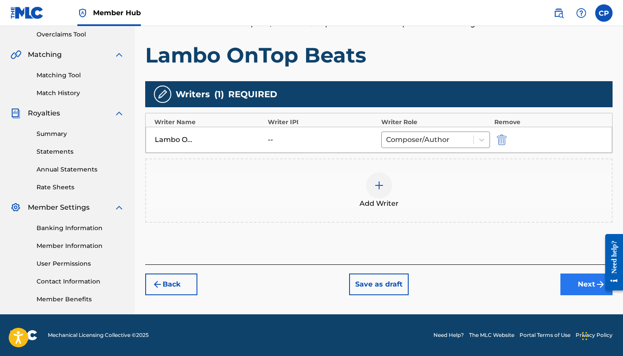
click at [578, 278] on button "Next" at bounding box center [586, 285] width 52 height 22
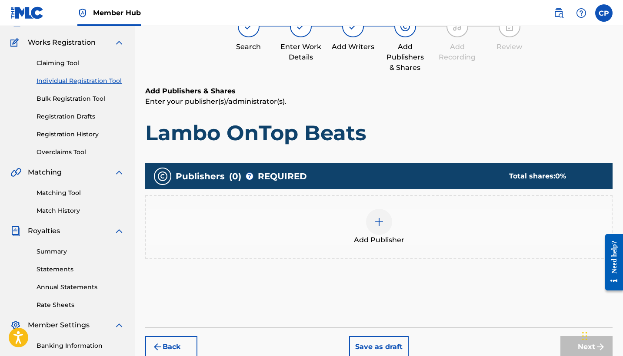
scroll to position [39, 0]
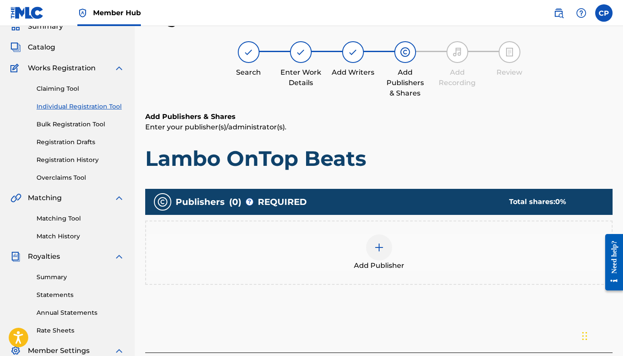
click at [377, 246] on img at bounding box center [379, 248] width 10 height 10
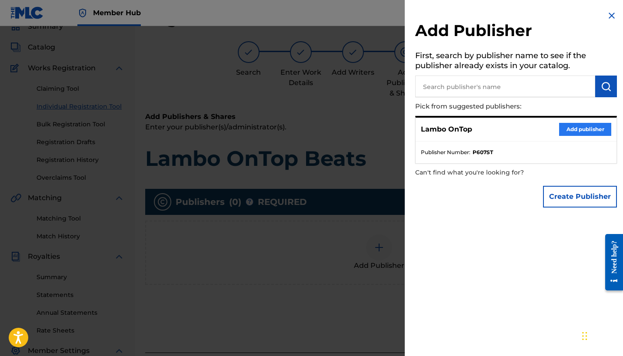
click at [576, 126] on button "Add publisher" at bounding box center [585, 129] width 52 height 13
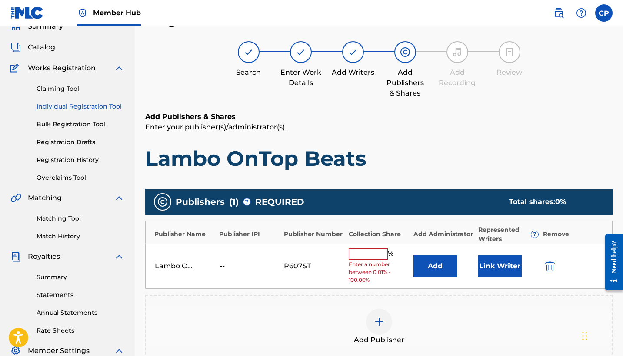
click at [358, 253] on input "text" at bounding box center [368, 254] width 39 height 11
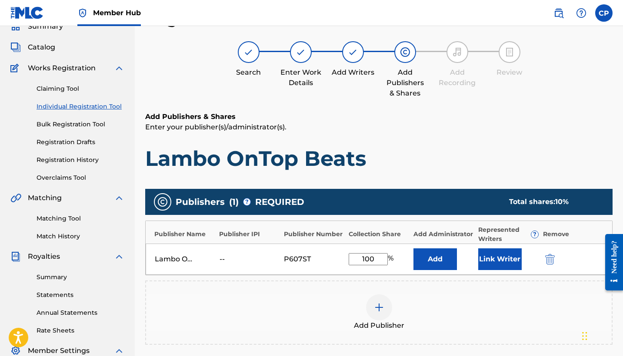
type input "100"
click at [471, 285] on div "Add Publisher" at bounding box center [378, 313] width 467 height 64
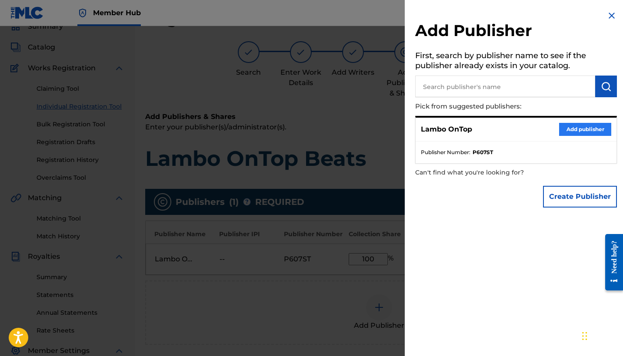
click at [579, 127] on button "Add publisher" at bounding box center [585, 129] width 52 height 13
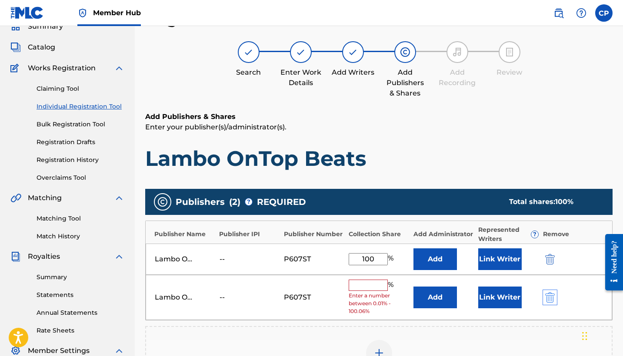
click at [548, 293] on img "submit" at bounding box center [550, 298] width 10 height 10
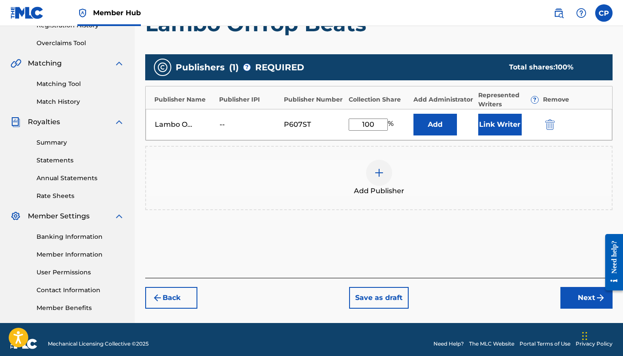
scroll to position [183, 0]
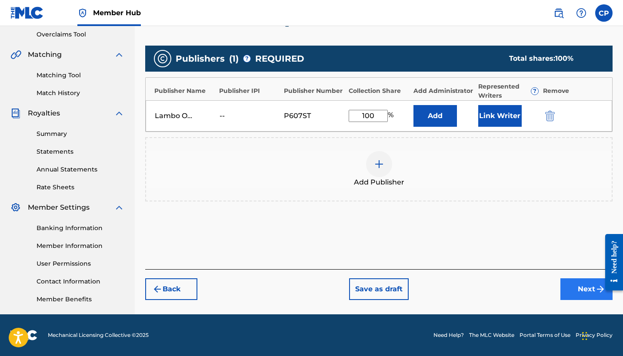
click at [583, 290] on button "Next" at bounding box center [586, 290] width 52 height 22
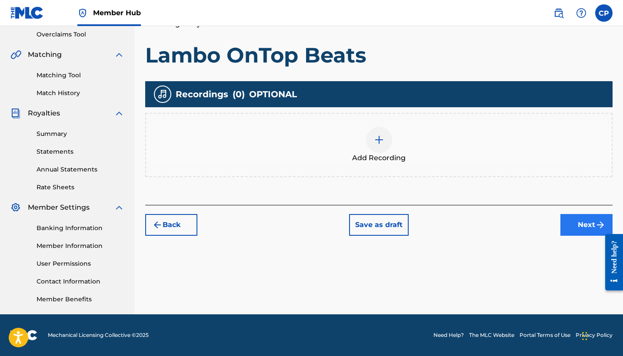
click at [580, 226] on button "Next" at bounding box center [586, 225] width 52 height 22
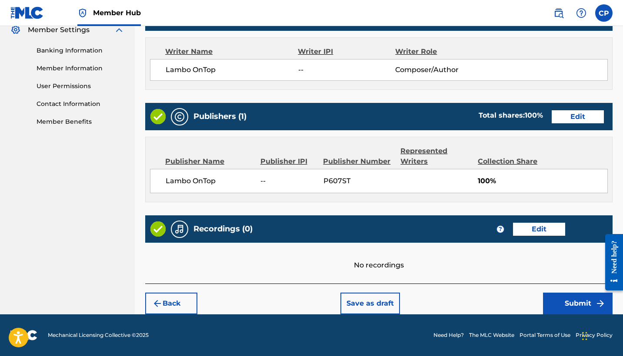
scroll to position [360, 0]
click at [578, 303] on button "Submit" at bounding box center [578, 304] width 70 height 22
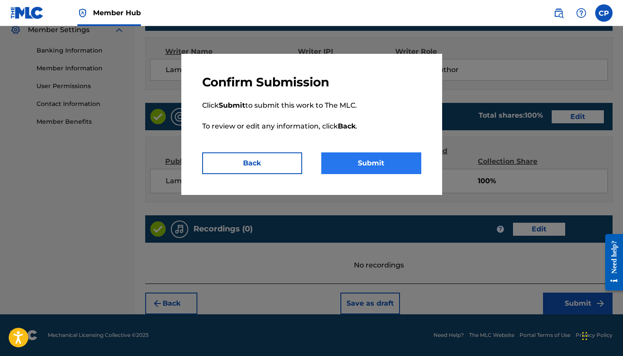
click at [365, 162] on button "Submit" at bounding box center [371, 164] width 100 height 22
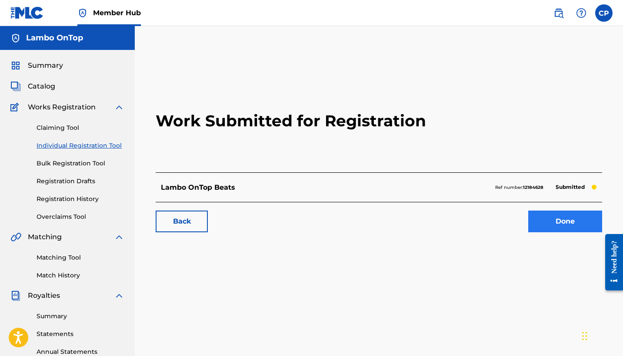
click at [563, 223] on link "Done" at bounding box center [565, 222] width 74 height 22
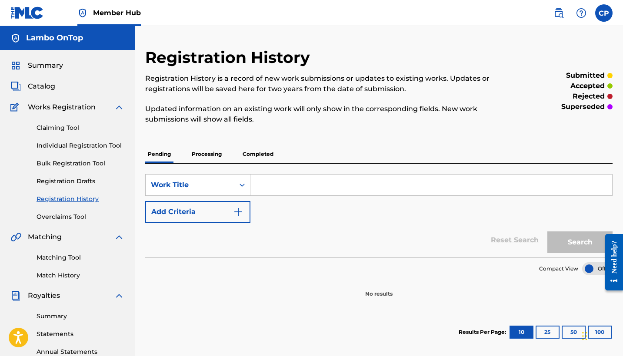
click at [204, 155] on p "Processing" at bounding box center [206, 154] width 35 height 18
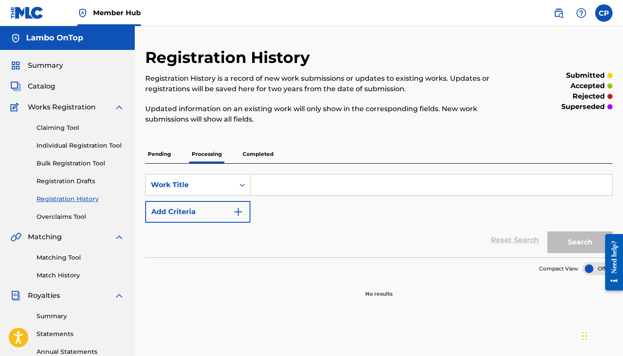
click at [155, 150] on p "Pending" at bounding box center [159, 154] width 28 height 18
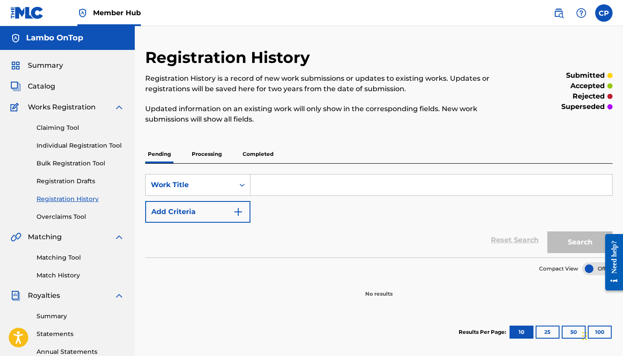
click at [462, 264] on section "Compact View" at bounding box center [378, 267] width 467 height 18
click at [547, 332] on button "25" at bounding box center [547, 332] width 24 height 13
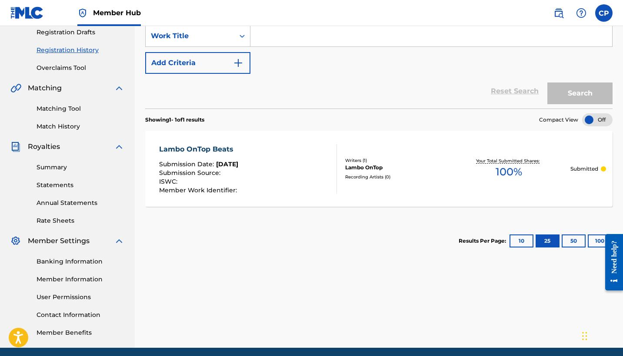
scroll to position [183, 0]
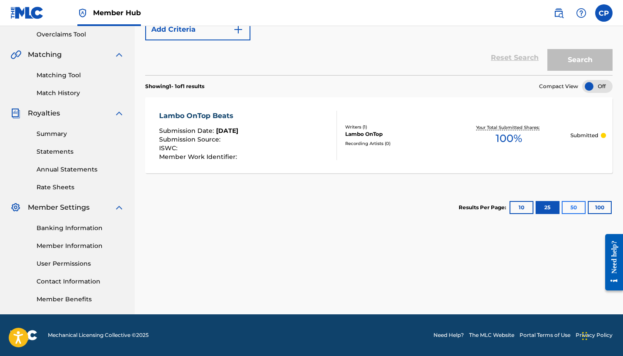
click at [574, 204] on button "50" at bounding box center [574, 207] width 24 height 13
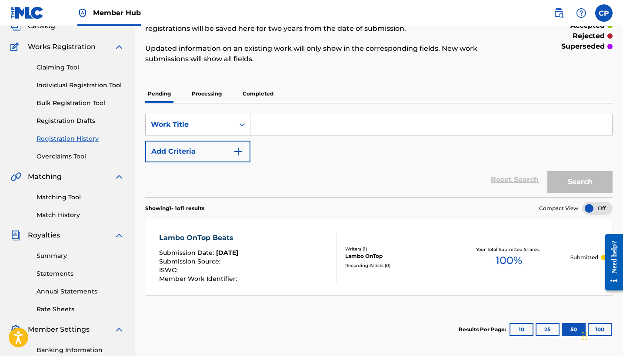
scroll to position [60, 0]
click at [68, 85] on link "Individual Registration Tool" at bounding box center [81, 85] width 88 height 9
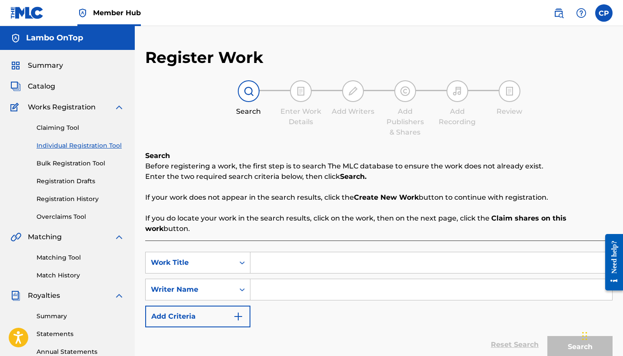
click at [261, 257] on input "Search Form" at bounding box center [431, 263] width 362 height 21
type input "l"
click at [40, 70] on span "Summary" at bounding box center [45, 65] width 35 height 10
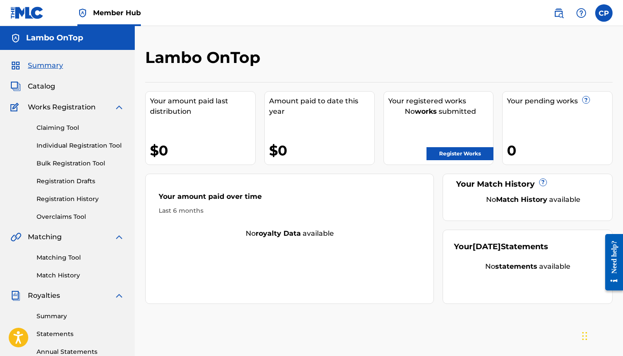
click at [193, 148] on div "$0" at bounding box center [202, 151] width 105 height 20
click at [453, 150] on link "Register Works" at bounding box center [459, 153] width 67 height 13
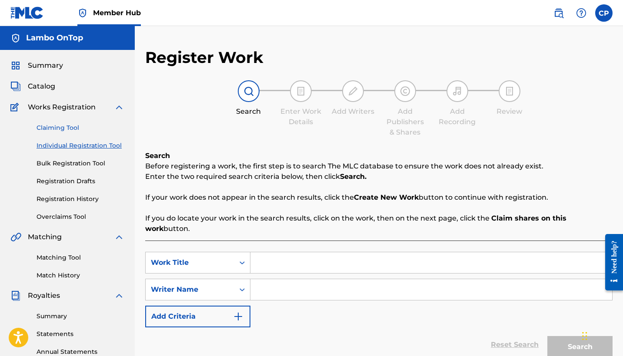
click at [68, 128] on link "Claiming Tool" at bounding box center [81, 127] width 88 height 9
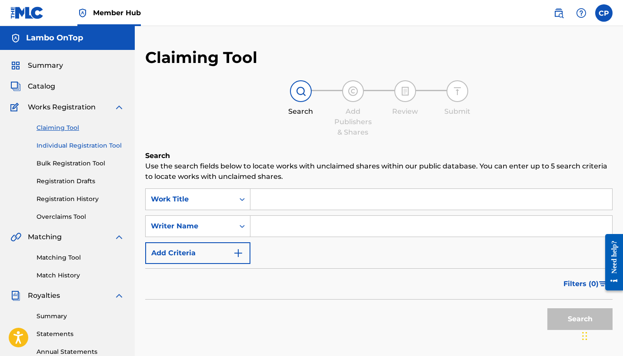
click at [65, 144] on link "Individual Registration Tool" at bounding box center [81, 145] width 88 height 9
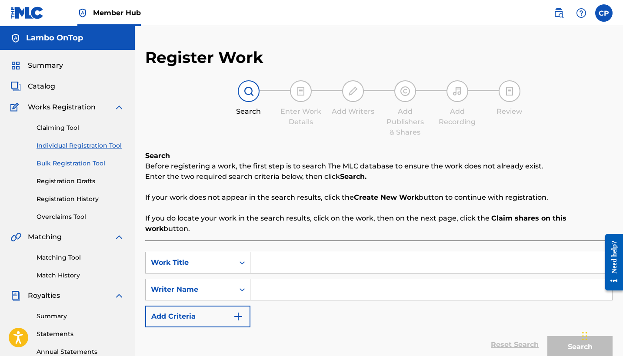
click at [66, 165] on link "Bulk Registration Tool" at bounding box center [81, 163] width 88 height 9
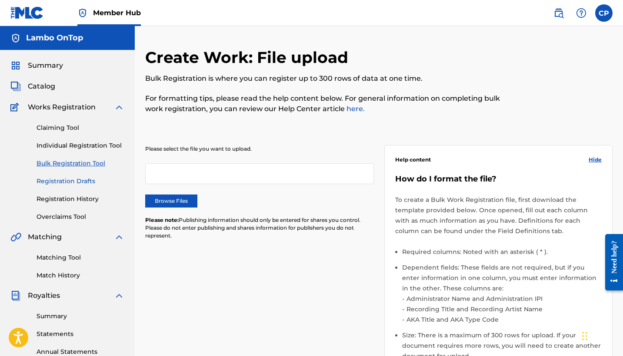
click at [70, 181] on link "Registration Drafts" at bounding box center [81, 181] width 88 height 9
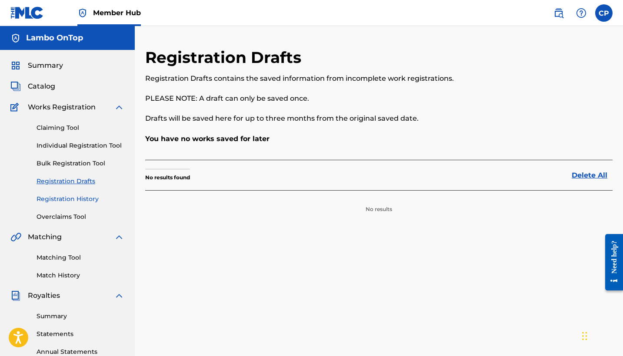
click at [74, 198] on link "Registration History" at bounding box center [81, 199] width 88 height 9
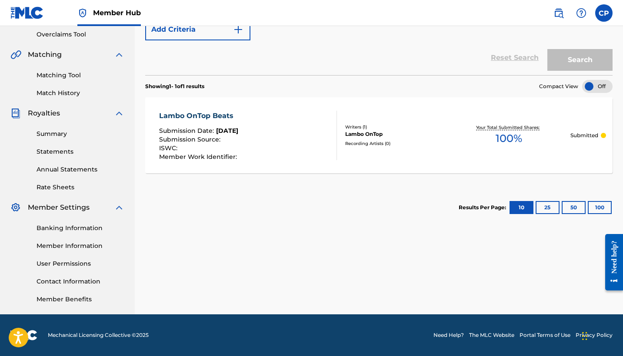
scroll to position [183, 0]
click at [67, 170] on link "Annual Statements" at bounding box center [81, 169] width 88 height 9
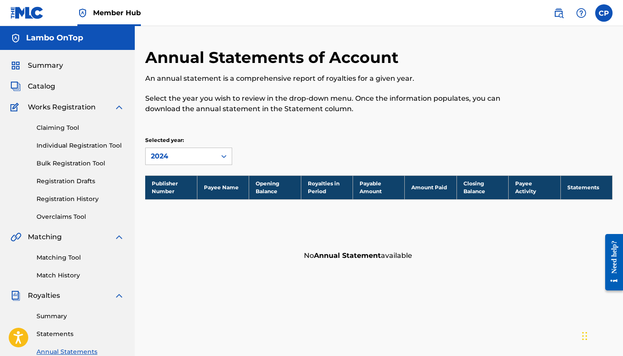
click at [63, 156] on div "Claiming Tool Individual Registration Tool Bulk Registration Tool Registration …" at bounding box center [67, 167] width 114 height 109
click at [58, 147] on link "Individual Registration Tool" at bounding box center [81, 145] width 88 height 9
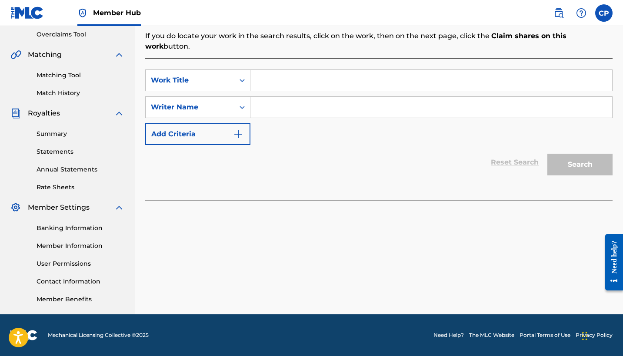
scroll to position [183, 0]
click at [56, 34] on link "Overclaims Tool" at bounding box center [81, 34] width 88 height 9
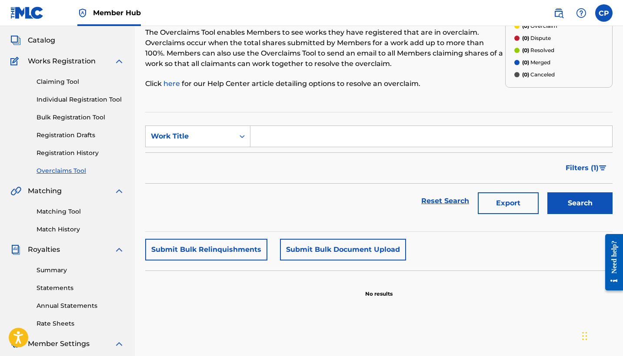
scroll to position [39, 0]
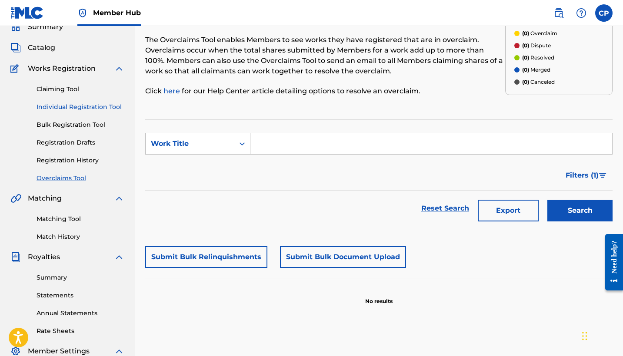
click at [74, 109] on link "Individual Registration Tool" at bounding box center [81, 107] width 88 height 9
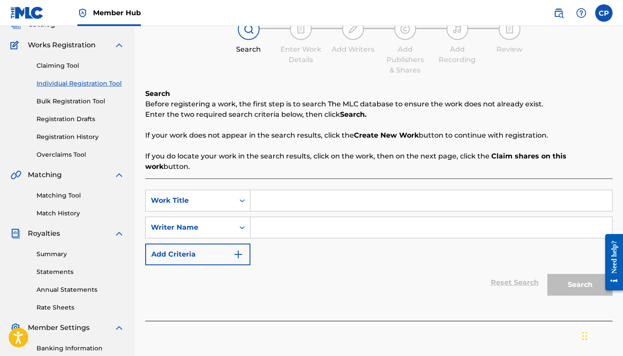
scroll to position [113, 0]
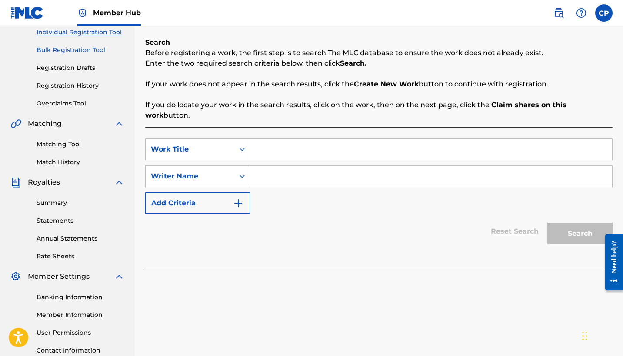
click at [63, 51] on link "Bulk Registration Tool" at bounding box center [81, 50] width 88 height 9
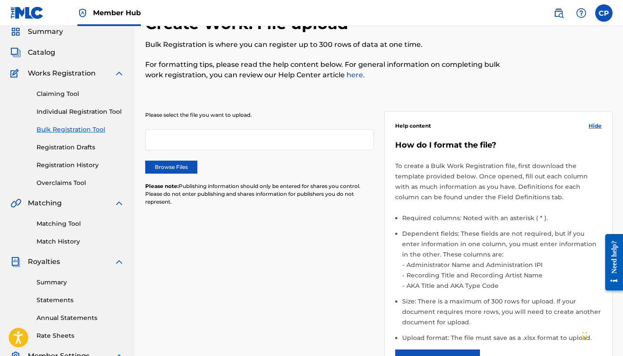
scroll to position [33, 0]
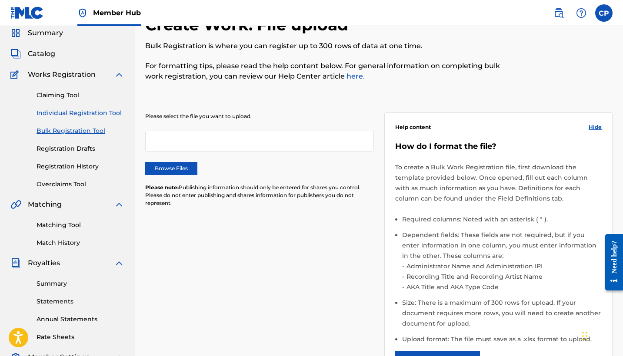
click at [70, 113] on link "Individual Registration Tool" at bounding box center [81, 113] width 88 height 9
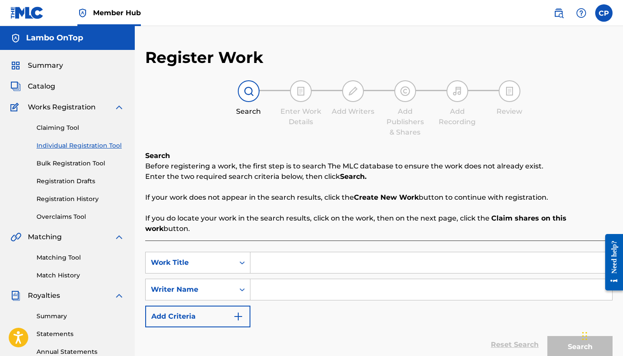
click at [300, 96] on div at bounding box center [301, 91] width 22 height 22
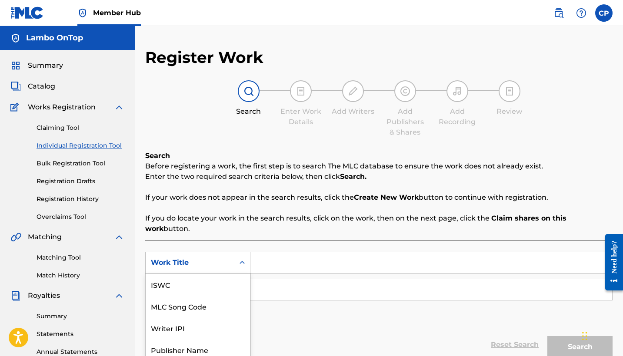
scroll to position [37, 0]
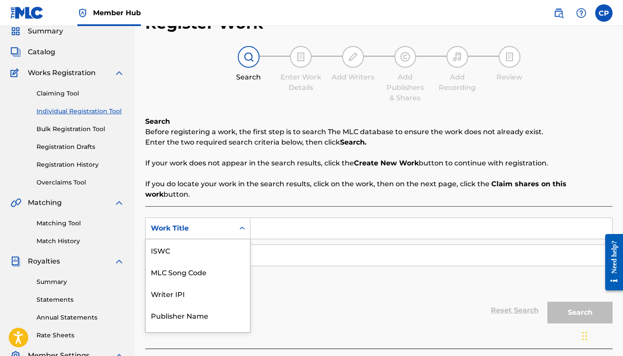
click at [244, 239] on div "Work Title selected, 7 of 7. 7 results available. Use Up and Down to choose opt…" at bounding box center [197, 229] width 105 height 22
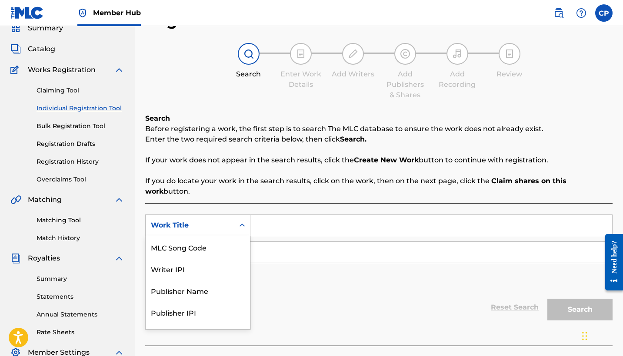
scroll to position [38, 0]
click at [190, 258] on div "Writer IPI" at bounding box center [198, 269] width 104 height 22
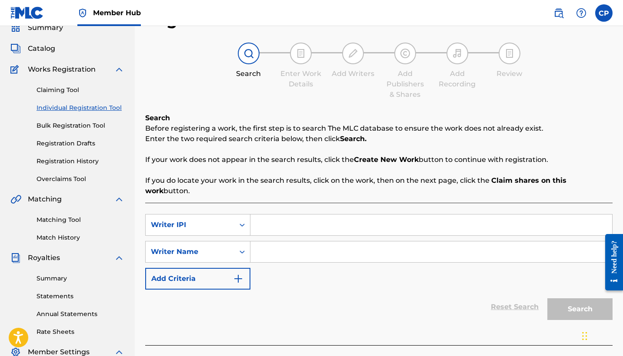
click at [263, 222] on input "Search Form" at bounding box center [431, 225] width 362 height 21
type input "lambo ontop beats"
click at [285, 242] on input "Search Form" at bounding box center [431, 252] width 362 height 21
type input "k"
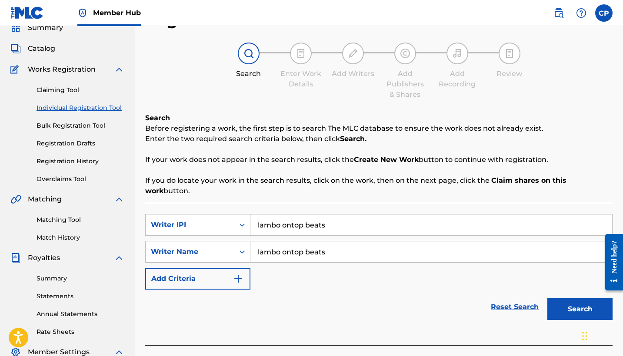
type input "lambo ontop beats"
click at [435, 290] on div "Reset Search Search" at bounding box center [378, 307] width 467 height 35
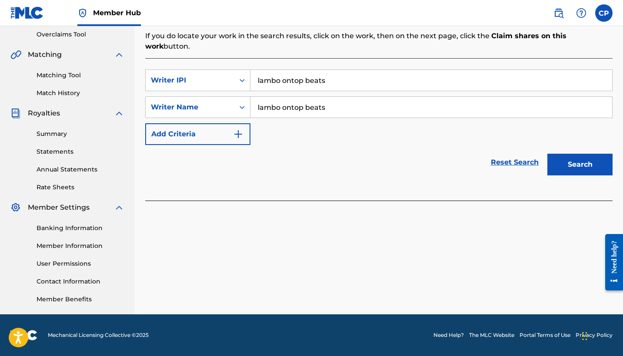
scroll to position [183, 0]
click at [585, 154] on button "Search" at bounding box center [579, 165] width 65 height 22
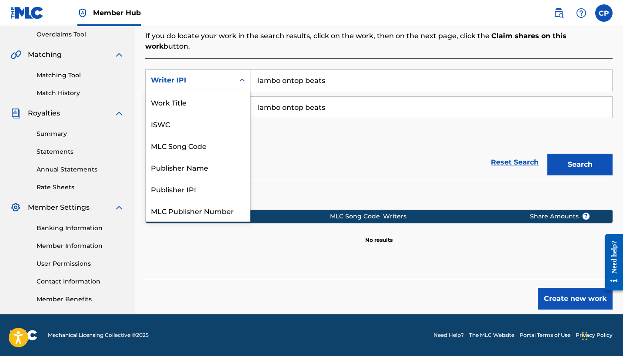
click at [242, 76] on icon "Search Form" at bounding box center [242, 80] width 9 height 9
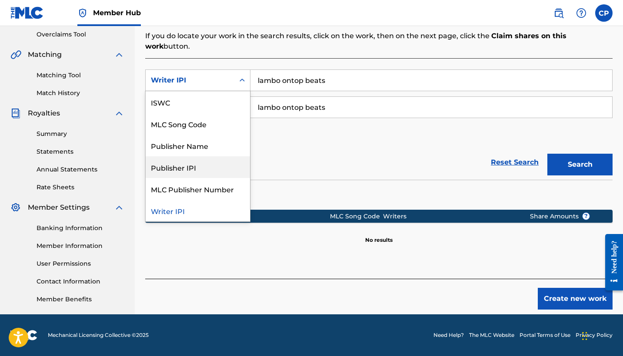
click at [187, 159] on div "Publisher IPI" at bounding box center [198, 167] width 104 height 22
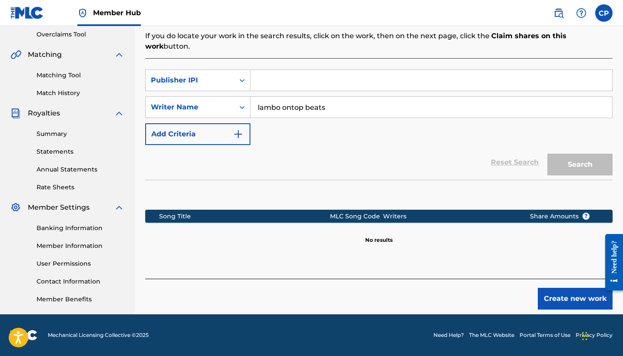
click at [402, 71] on input "Search Form" at bounding box center [431, 80] width 362 height 21
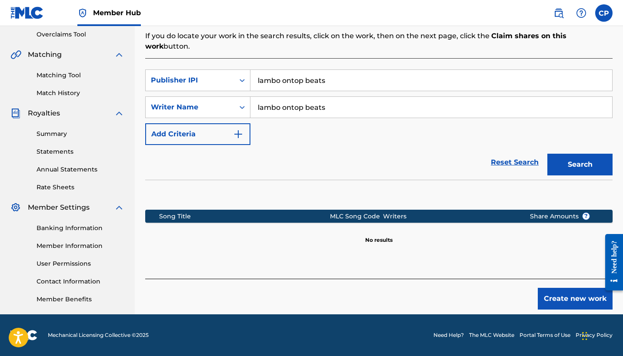
type input "lambo ontop beats"
click at [580, 154] on button "Search" at bounding box center [579, 165] width 65 height 22
click at [579, 288] on button "Create new work" at bounding box center [575, 299] width 75 height 22
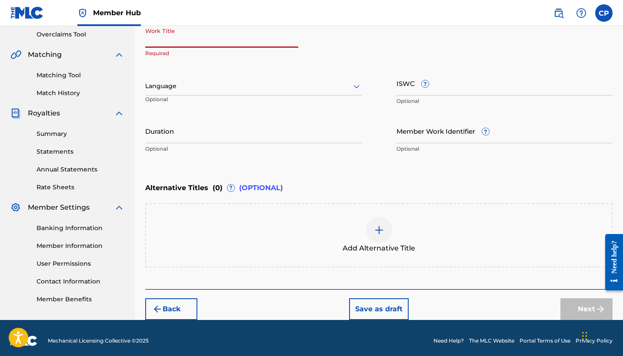
click at [162, 41] on input "Work Title" at bounding box center [221, 35] width 153 height 25
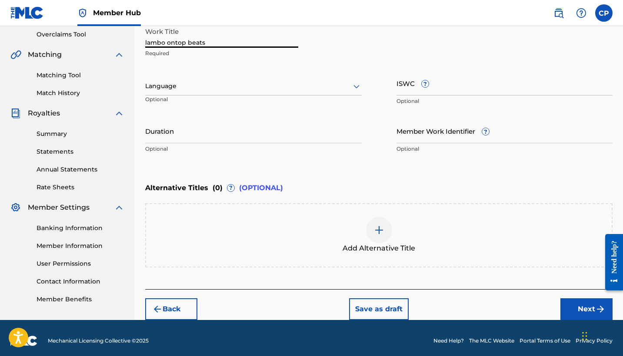
type input "lambo ontop beats"
click at [433, 180] on div "Alternative Titles ( 0 ) ? (OPTIONAL)" at bounding box center [378, 188] width 467 height 19
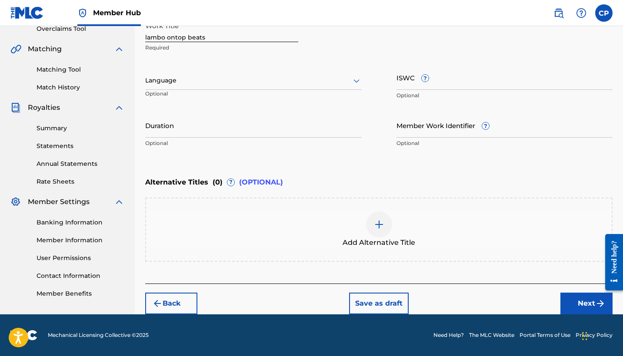
scroll to position [188, 0]
click at [578, 307] on button "Next" at bounding box center [586, 304] width 52 height 22
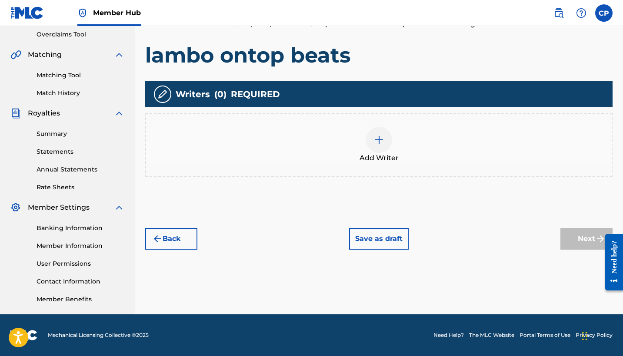
scroll to position [183, 0]
click at [379, 143] on img at bounding box center [379, 140] width 10 height 10
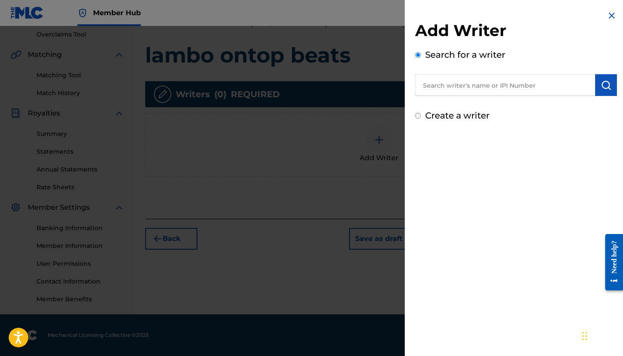
click at [421, 114] on div "Create a writer" at bounding box center [516, 115] width 202 height 13
click at [419, 119] on input "Create a writer" at bounding box center [418, 116] width 6 height 6
radio input "false"
radio input "true"
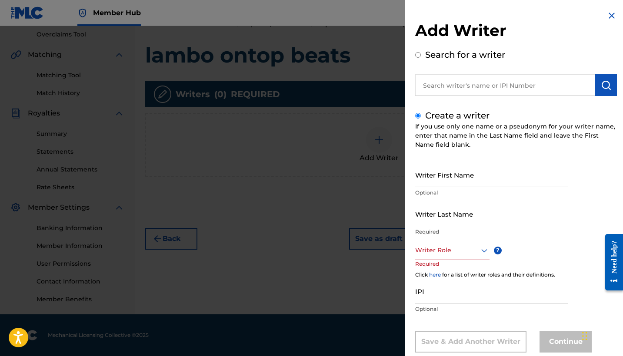
click at [426, 220] on input "Writer Last Name" at bounding box center [491, 214] width 153 height 25
type input "lambo ontop beats"
click at [606, 168] on div "Writer First Name Optional Writer Last Name [PERSON_NAME] ontop beats Required …" at bounding box center [516, 258] width 202 height 190
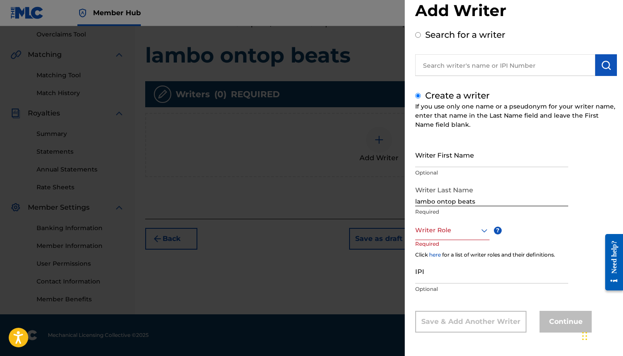
scroll to position [20, 0]
click at [481, 234] on icon at bounding box center [484, 231] width 10 height 10
click at [452, 253] on div "Composer/Author" at bounding box center [452, 250] width 73 height 20
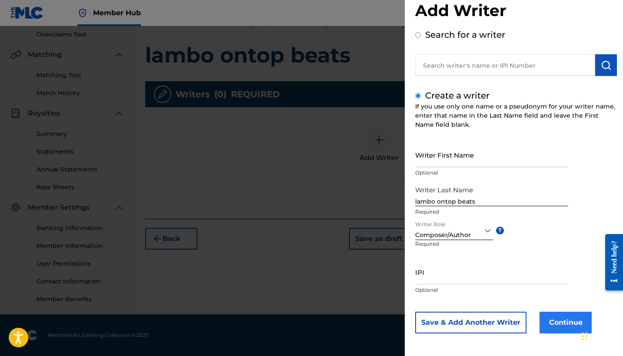
click at [559, 320] on button "Continue" at bounding box center [565, 323] width 52 height 22
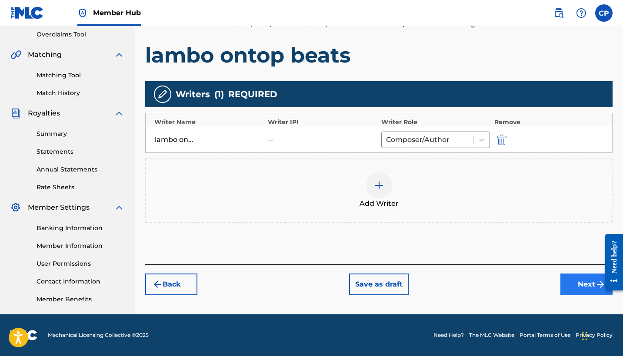
click at [577, 281] on button "Next" at bounding box center [586, 285] width 52 height 22
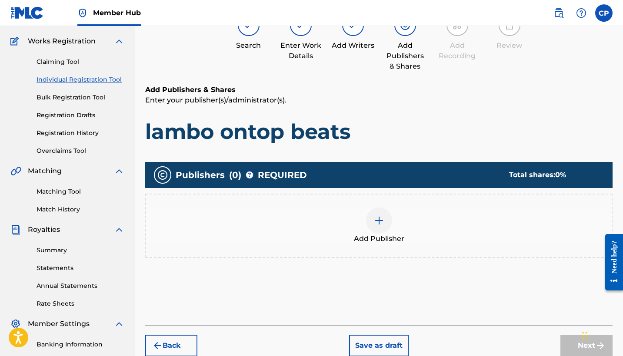
scroll to position [39, 0]
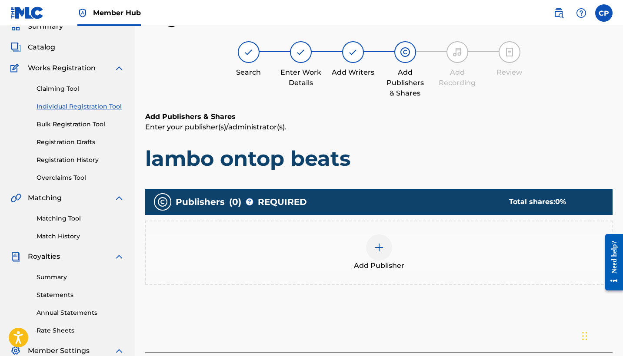
click at [383, 247] on img at bounding box center [379, 248] width 10 height 10
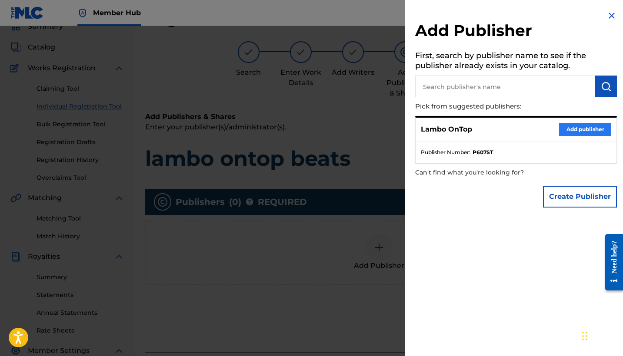
click at [574, 128] on button "Add publisher" at bounding box center [585, 129] width 52 height 13
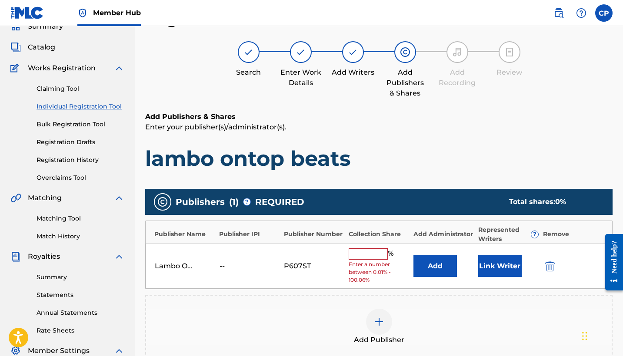
click at [356, 253] on input "text" at bounding box center [368, 254] width 39 height 11
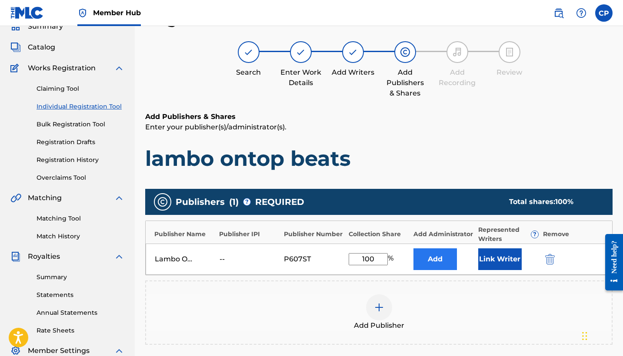
type input "100"
click at [440, 254] on button "Add" at bounding box center [434, 260] width 43 height 22
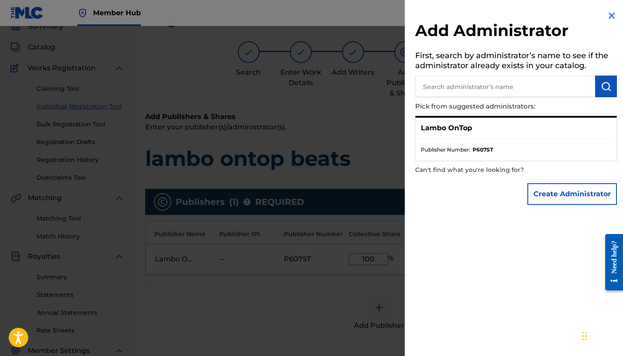
click at [449, 130] on p "Lambo OnTop" at bounding box center [446, 128] width 51 height 10
click at [555, 194] on button "Create Administrator" at bounding box center [572, 194] width 90 height 22
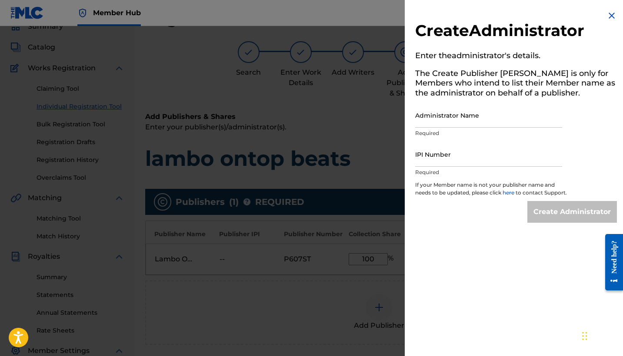
click at [608, 13] on img at bounding box center [611, 15] width 10 height 10
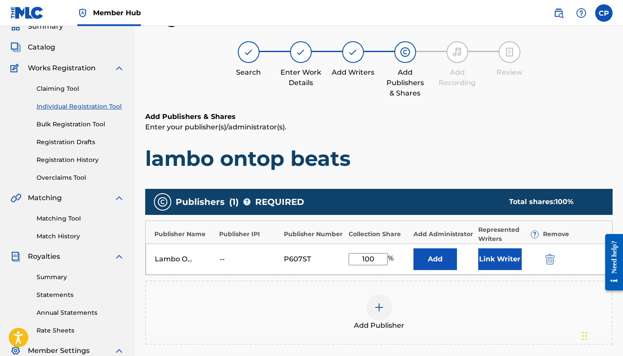
click at [543, 113] on h6 "Add Publishers & Shares" at bounding box center [378, 117] width 467 height 10
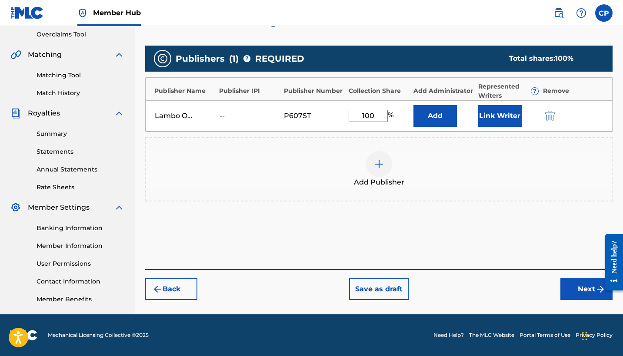
scroll to position [183, 0]
click at [574, 286] on button "Next" at bounding box center [586, 290] width 52 height 22
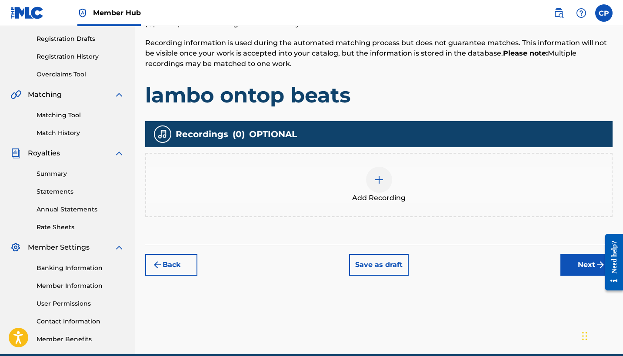
scroll to position [186, 0]
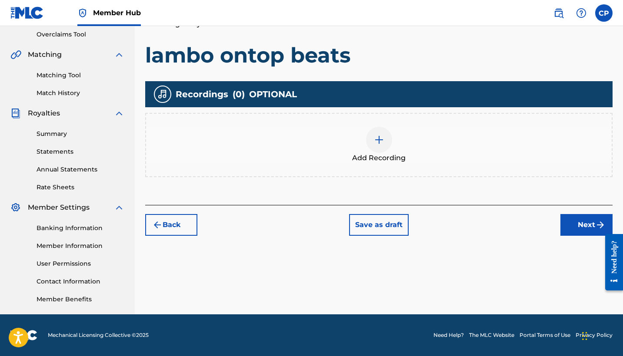
click at [160, 92] on img at bounding box center [162, 94] width 10 height 10
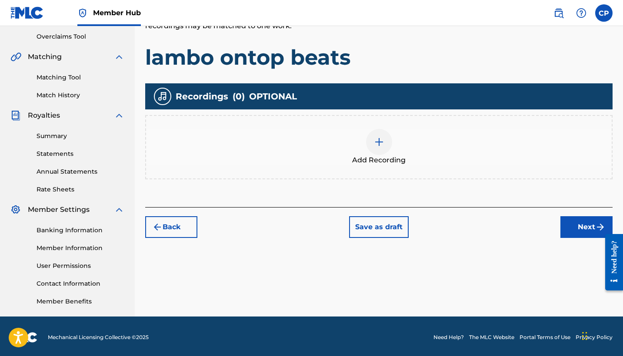
scroll to position [183, 0]
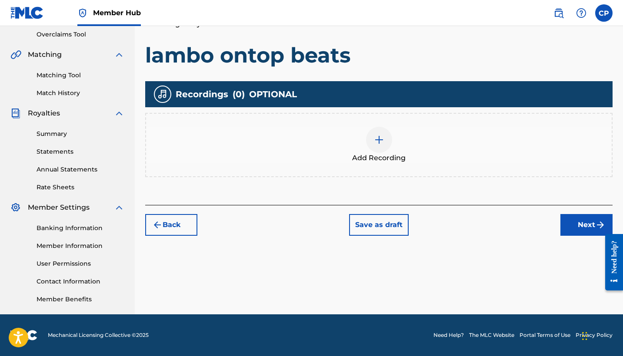
click at [379, 140] on img at bounding box center [379, 140] width 10 height 10
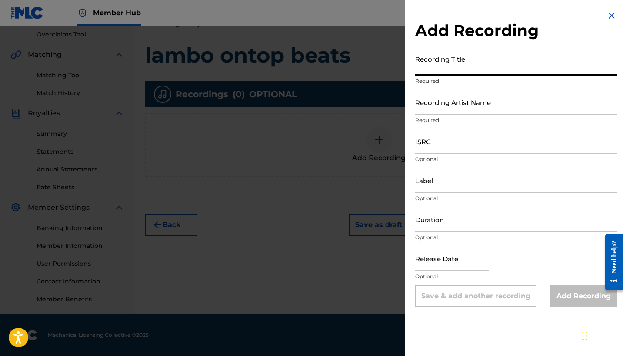
click at [426, 72] on input "Recording Title" at bounding box center [516, 63] width 202 height 25
type input "lambo ontop beats"
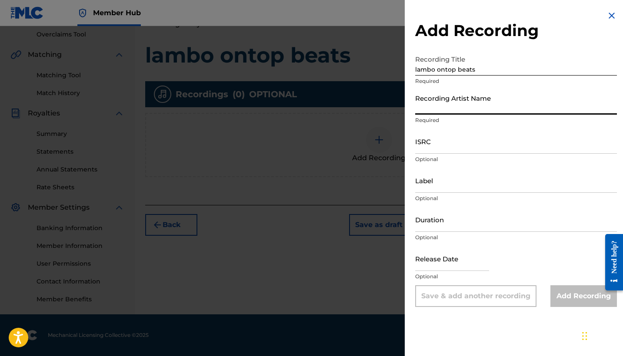
click at [425, 111] on input "Recording Artist Name" at bounding box center [516, 102] width 202 height 25
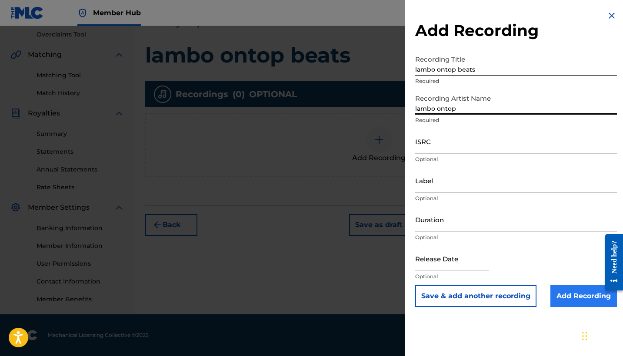
type input "lambo ontop"
click at [579, 298] on input "Add Recording" at bounding box center [583, 297] width 67 height 22
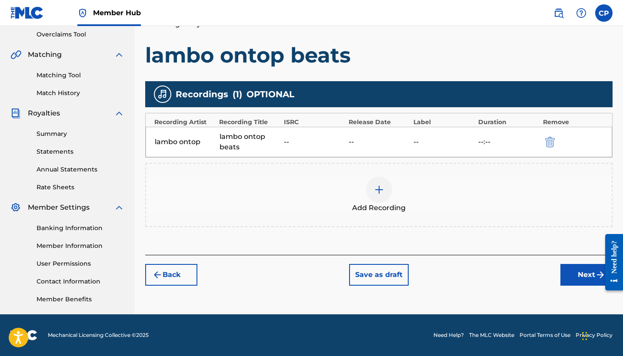
click at [380, 191] on img at bounding box center [379, 190] width 10 height 10
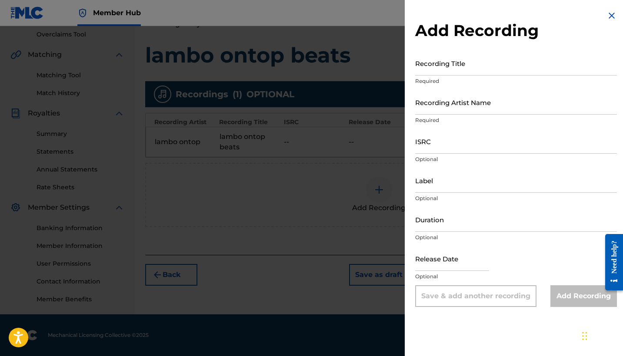
click at [610, 15] on img at bounding box center [611, 15] width 10 height 10
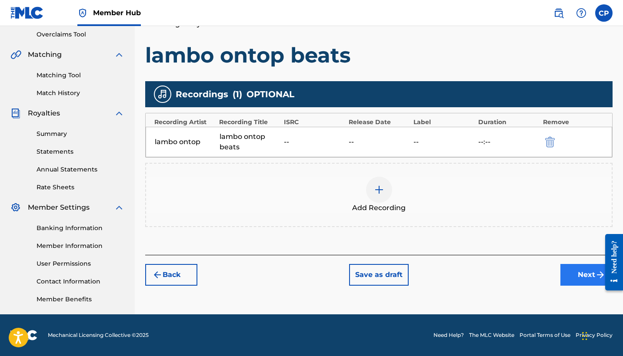
click at [579, 273] on button "Next" at bounding box center [586, 275] width 52 height 22
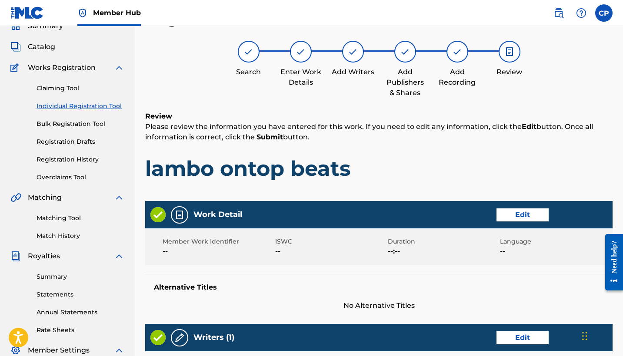
scroll to position [39, 0]
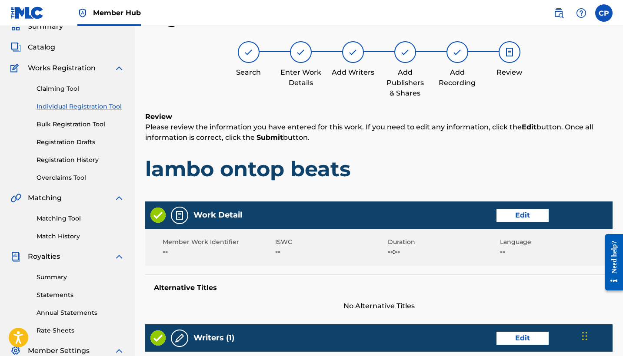
click at [420, 171] on h1 "lambo ontop beats" at bounding box center [378, 169] width 467 height 26
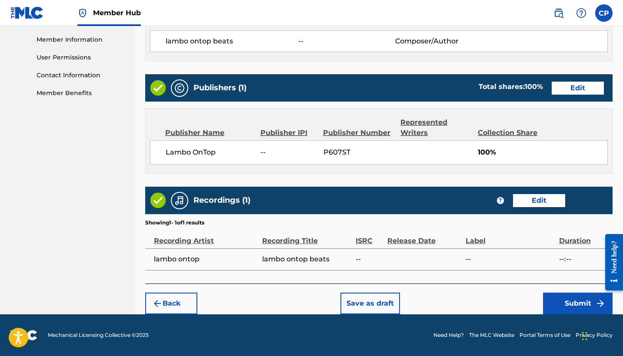
scroll to position [389, 0]
click at [537, 201] on button "Edit" at bounding box center [539, 200] width 52 height 13
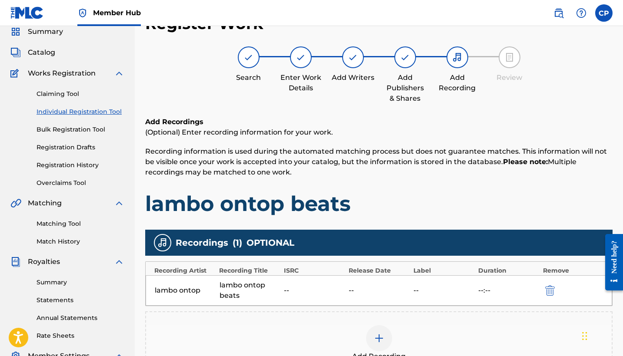
scroll to position [0, 0]
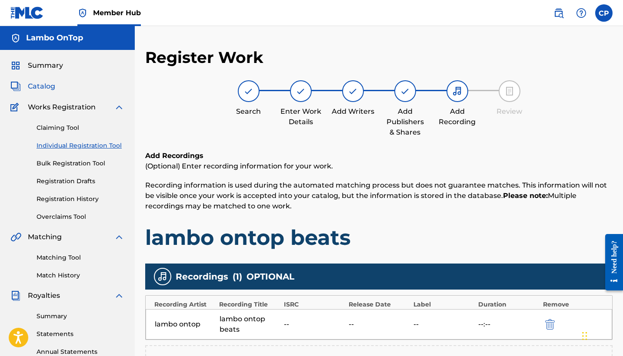
click at [40, 87] on span "Catalog" at bounding box center [41, 86] width 27 height 10
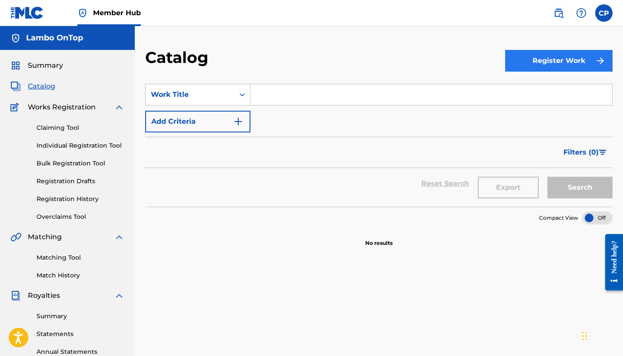
click at [566, 55] on button "Register Work" at bounding box center [558, 61] width 107 height 22
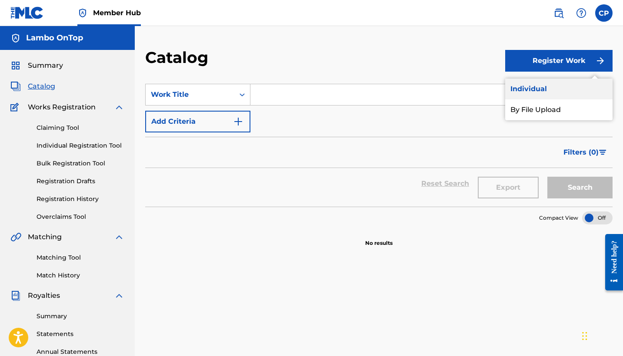
click at [528, 88] on link "Individual" at bounding box center [558, 89] width 107 height 21
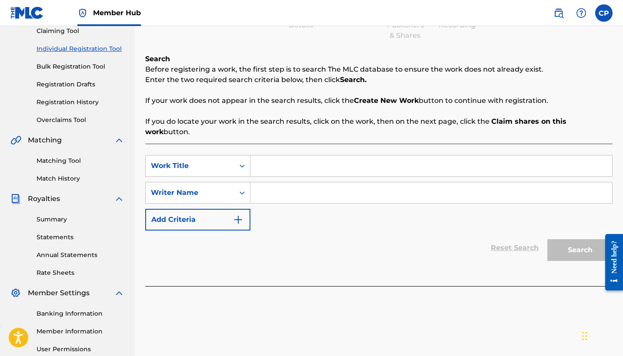
scroll to position [97, 0]
click at [271, 157] on input "Search Form" at bounding box center [431, 165] width 362 height 21
type input "lambo ontop"
click at [242, 188] on icon "Search Form" at bounding box center [242, 192] width 9 height 9
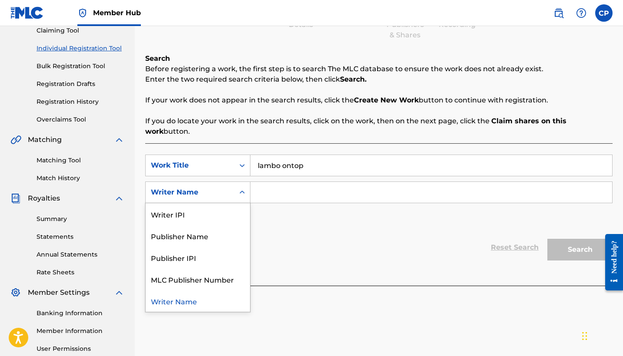
click at [187, 293] on div "Writer Name" at bounding box center [198, 301] width 104 height 22
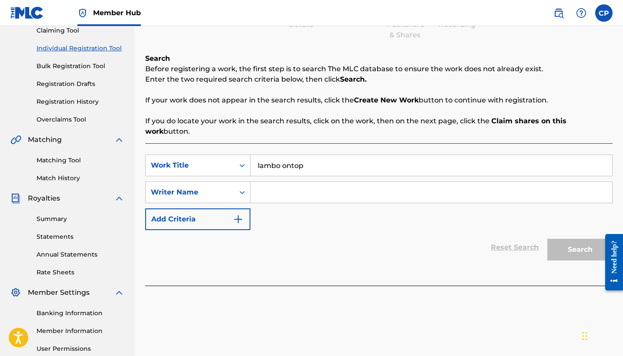
click at [264, 186] on input "Search Form" at bounding box center [431, 192] width 362 height 21
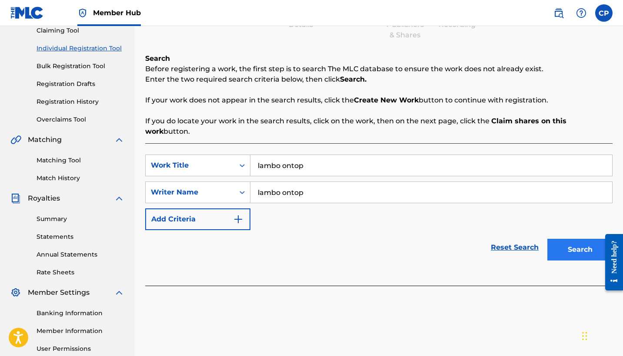
type input "lambo ontop"
click at [572, 239] on button "Search" at bounding box center [579, 250] width 65 height 22
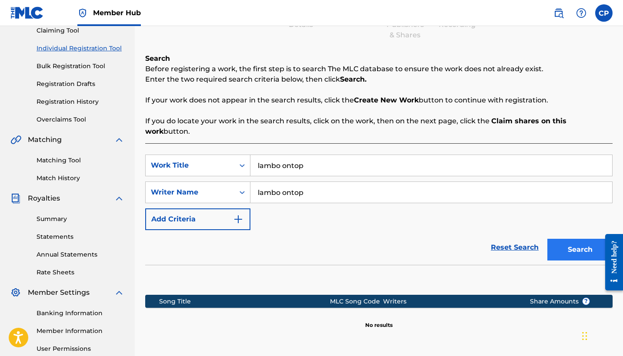
click at [572, 239] on button "Search" at bounding box center [579, 250] width 65 height 22
click at [538, 210] on div "SearchWithCriteriac7316e4f-05fe-4f99-bbd7-829dd5c772c1 Work Title lambo ontop S…" at bounding box center [378, 193] width 467 height 76
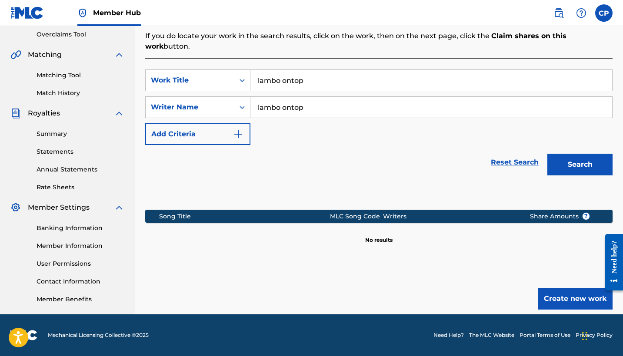
scroll to position [183, 0]
click at [575, 288] on button "Create new work" at bounding box center [575, 299] width 75 height 22
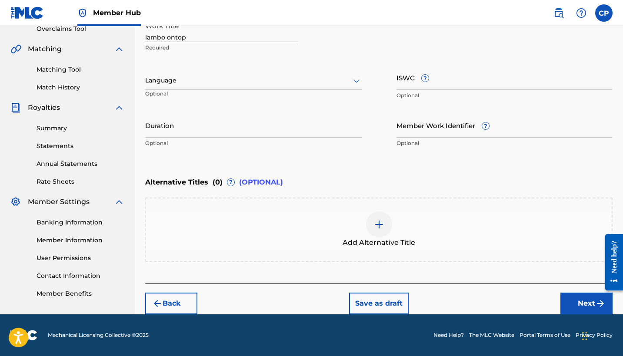
scroll to position [188, 0]
click at [583, 299] on button "Next" at bounding box center [586, 304] width 52 height 22
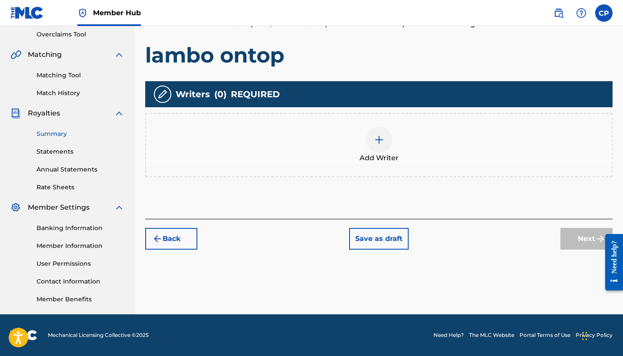
click at [53, 131] on link "Summary" at bounding box center [81, 134] width 88 height 9
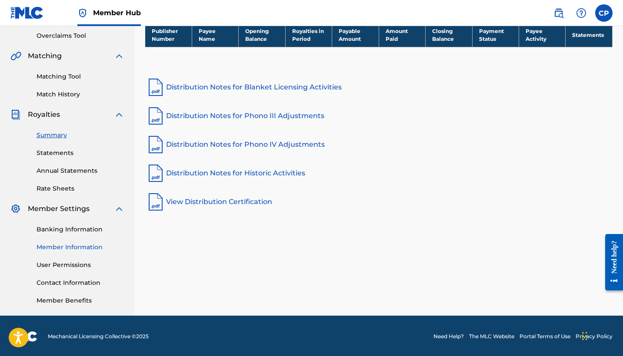
scroll to position [183, 0]
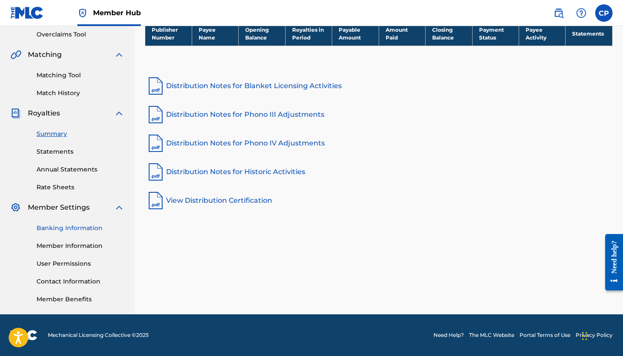
click at [60, 227] on link "Banking Information" at bounding box center [81, 228] width 88 height 9
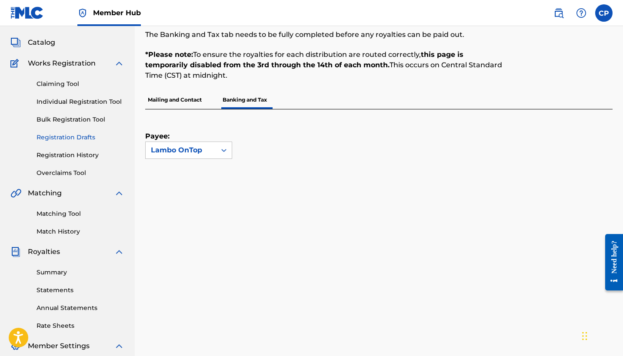
scroll to position [17, 0]
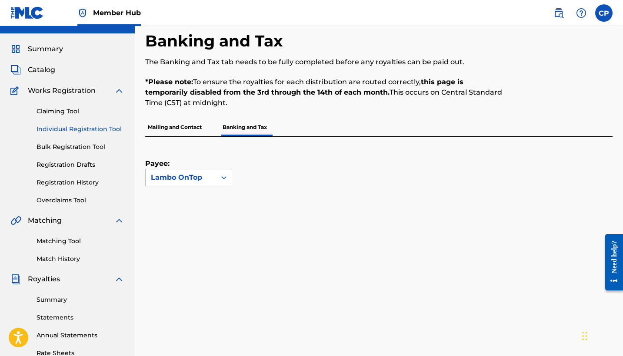
click at [82, 128] on link "Individual Registration Tool" at bounding box center [81, 129] width 88 height 9
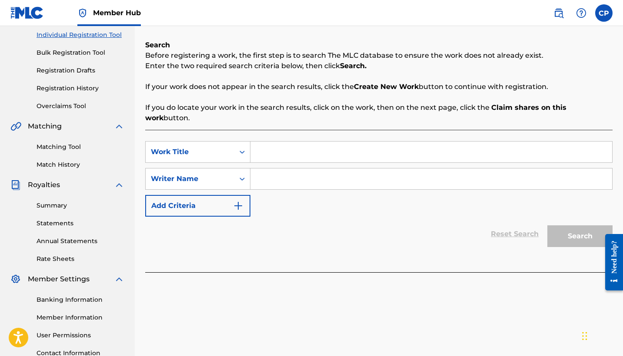
scroll to position [111, 0]
click at [243, 147] on icon "Search Form" at bounding box center [242, 151] width 9 height 9
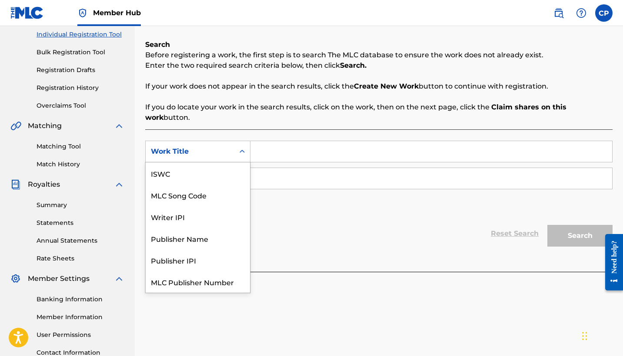
scroll to position [22, 0]
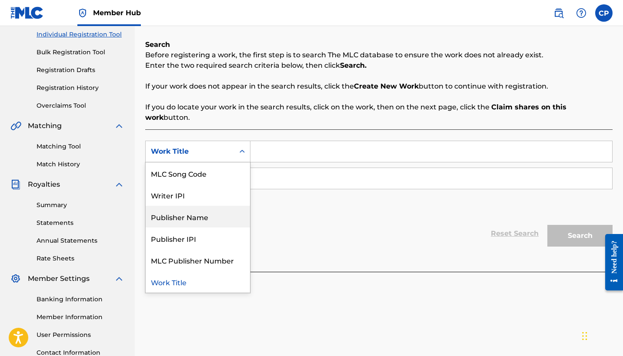
click at [205, 212] on div "Publisher Name" at bounding box center [198, 217] width 104 height 22
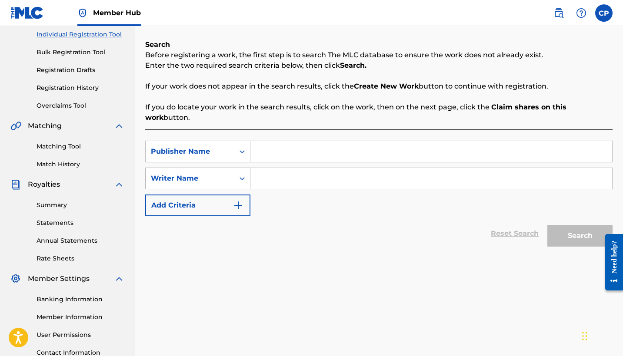
click at [243, 174] on icon "Search Form" at bounding box center [242, 178] width 9 height 9
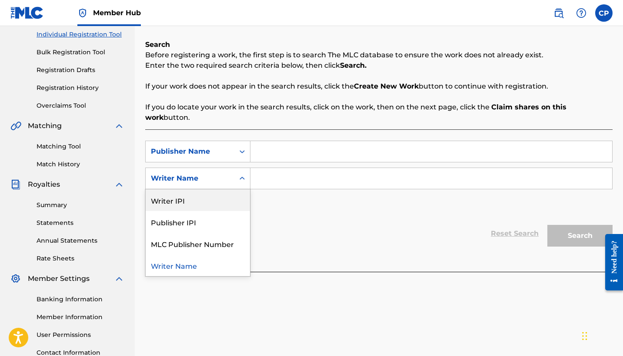
click at [186, 196] on div "Writer IPI" at bounding box center [198, 201] width 104 height 22
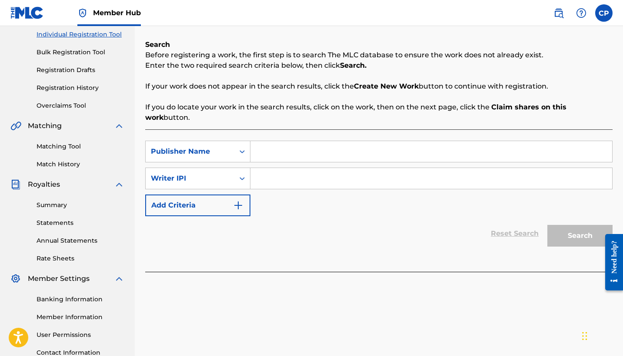
click at [269, 144] on input "Search Form" at bounding box center [431, 151] width 362 height 21
type input "LAMBO ONTOP"
click at [293, 168] on input "Search Form" at bounding box center [431, 178] width 362 height 21
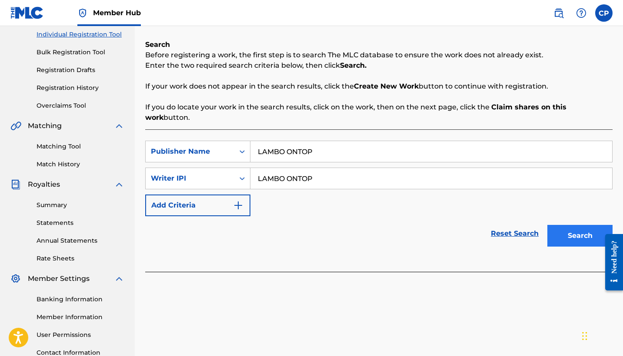
type input "LAMBO ONTOP"
click at [578, 225] on button "Search" at bounding box center [579, 236] width 65 height 22
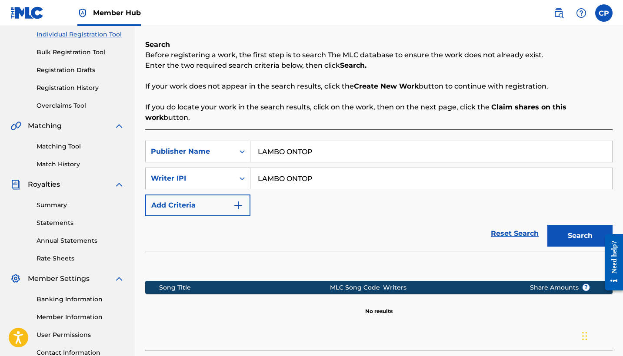
click at [241, 174] on icon "Search Form" at bounding box center [242, 178] width 9 height 9
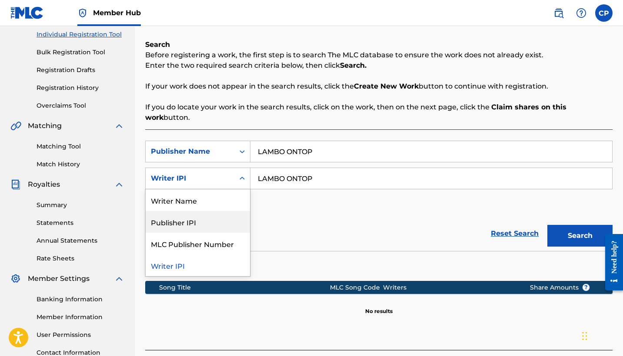
click at [190, 216] on div "Publisher IPI" at bounding box center [198, 222] width 104 height 22
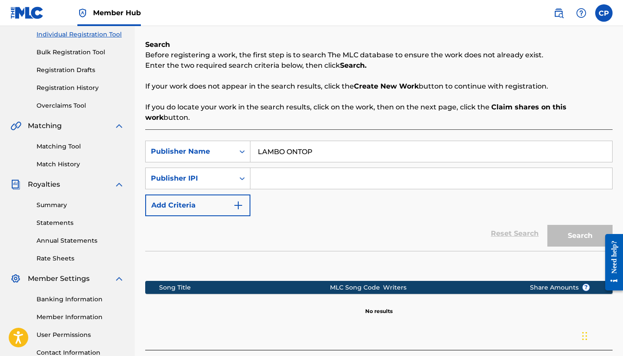
click at [265, 169] on input "Search Form" at bounding box center [431, 178] width 362 height 21
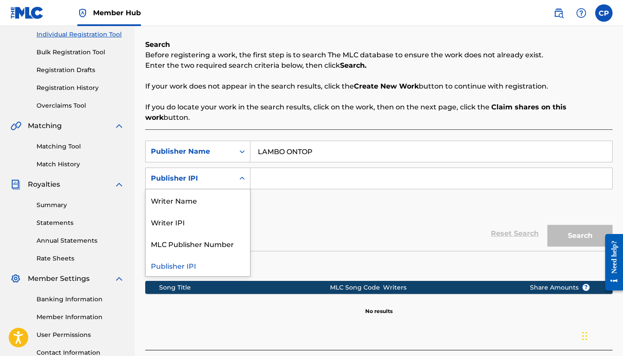
click at [249, 171] on div "Search Form" at bounding box center [242, 179] width 16 height 16
click at [182, 211] on div "Writer IPI" at bounding box center [198, 222] width 104 height 22
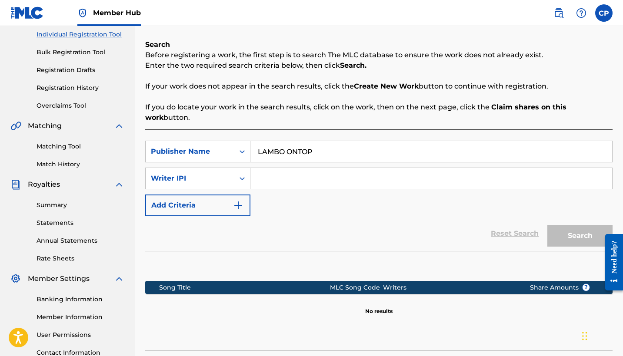
click at [256, 174] on input "Search Form" at bounding box center [431, 178] width 362 height 21
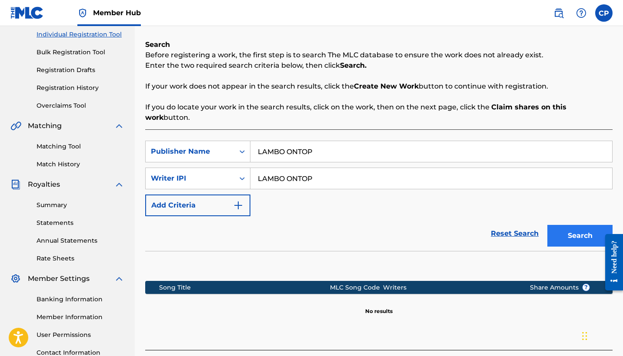
type input "LAMBO ONTOP"
click at [566, 225] on button "Search" at bounding box center [579, 236] width 65 height 22
click at [523, 251] on section at bounding box center [378, 264] width 467 height 26
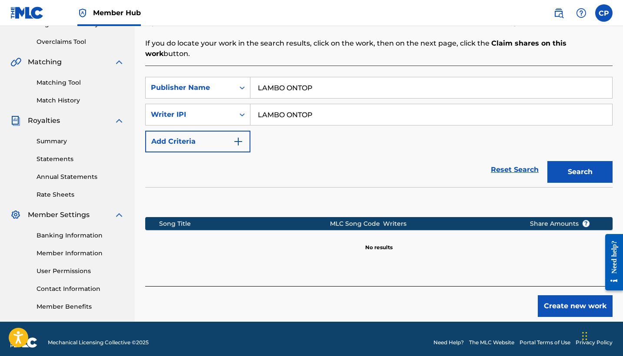
scroll to position [187, 0]
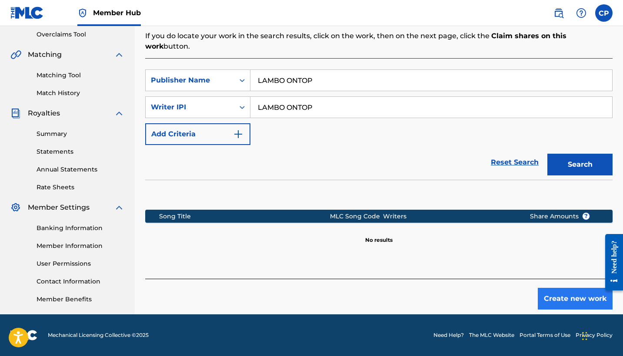
click at [562, 288] on button "Create new work" at bounding box center [575, 299] width 75 height 22
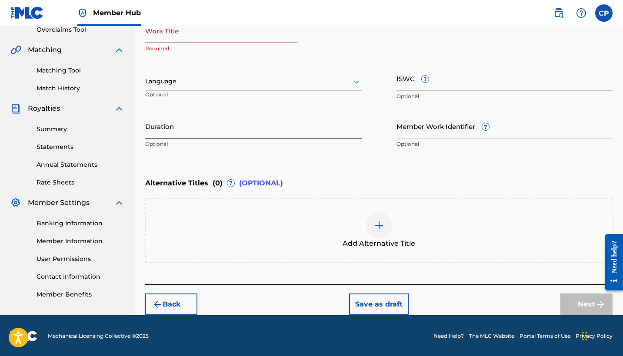
click at [203, 136] on input "Duration" at bounding box center [253, 126] width 216 height 25
click at [254, 184] on span "(OPTIONAL)" at bounding box center [261, 183] width 44 height 10
click at [261, 160] on div "Enter Work Details Enter work details for ‘ ’ below. Work Title Required Langua…" at bounding box center [378, 68] width 467 height 210
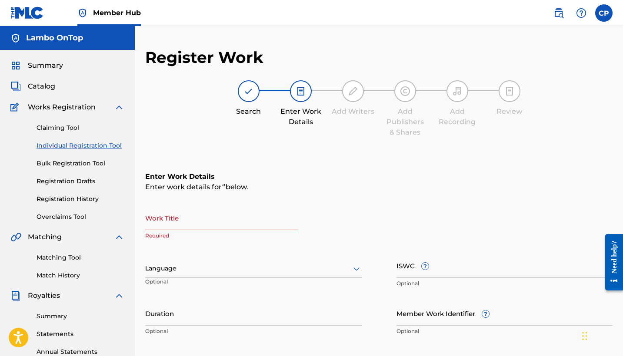
scroll to position [0, 0]
click at [48, 65] on span "Summary" at bounding box center [45, 65] width 35 height 10
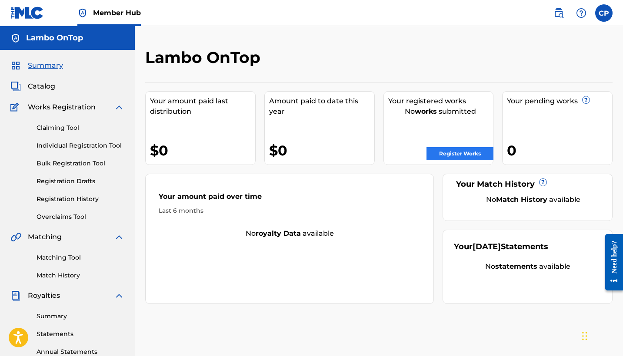
click at [449, 150] on link "Register Works" at bounding box center [459, 153] width 67 height 13
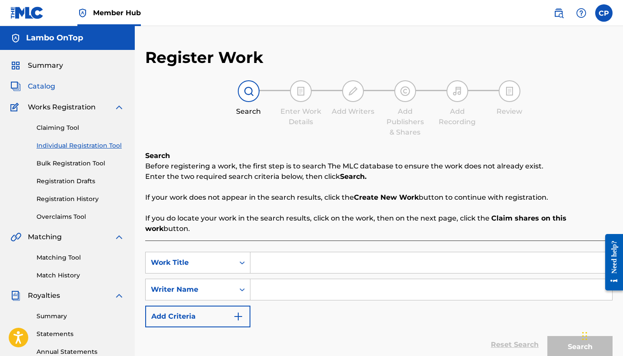
click at [39, 87] on span "Catalog" at bounding box center [41, 86] width 27 height 10
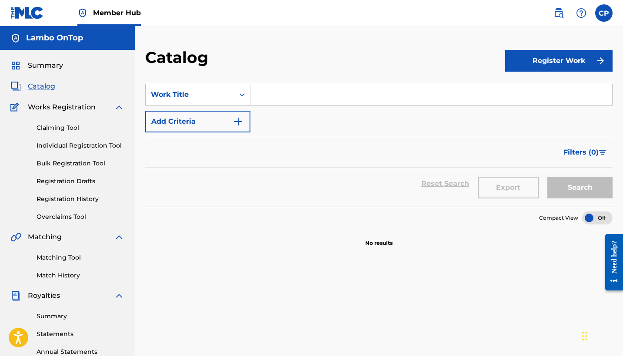
click at [60, 113] on div "Claiming Tool Individual Registration Tool Bulk Registration Tool Registration …" at bounding box center [67, 167] width 114 height 109
click at [62, 132] on link "Claiming Tool" at bounding box center [81, 127] width 88 height 9
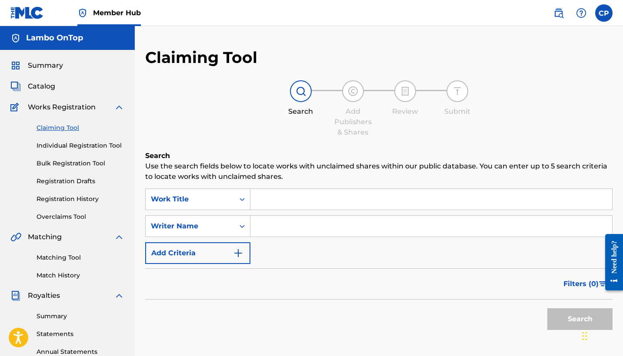
click at [66, 151] on div "Claiming Tool Individual Registration Tool Bulk Registration Tool Registration …" at bounding box center [67, 167] width 114 height 109
click at [64, 150] on link "Individual Registration Tool" at bounding box center [81, 145] width 88 height 9
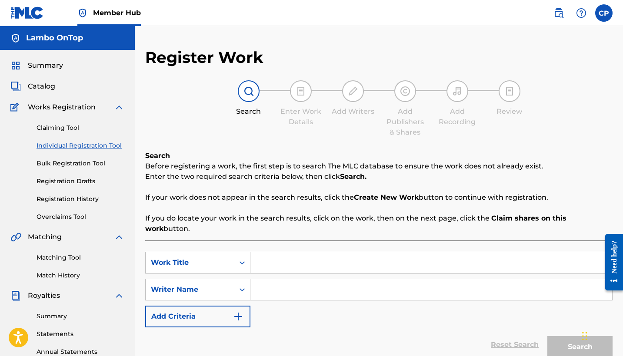
click at [71, 168] on div "Claiming Tool Individual Registration Tool Bulk Registration Tool Registration …" at bounding box center [67, 167] width 114 height 109
click at [69, 160] on link "Bulk Registration Tool" at bounding box center [81, 163] width 88 height 9
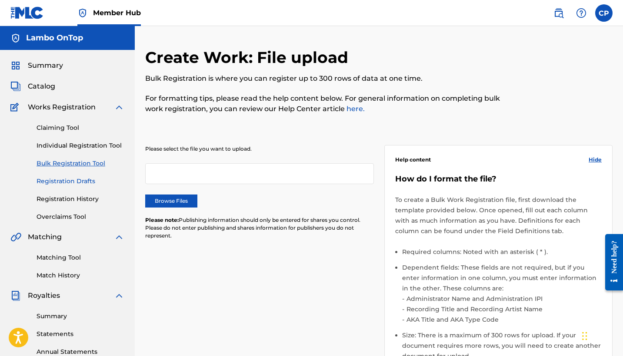
click at [76, 183] on link "Registration Drafts" at bounding box center [81, 181] width 88 height 9
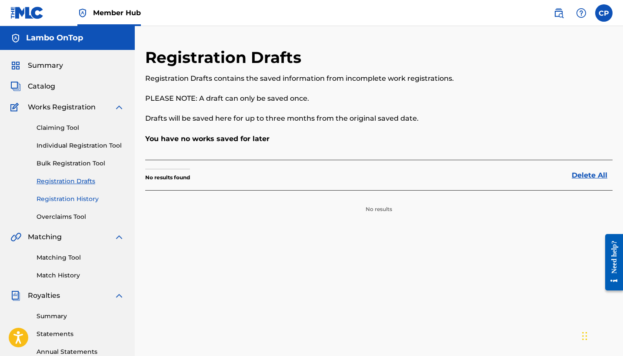
click at [78, 203] on link "Registration History" at bounding box center [81, 199] width 88 height 9
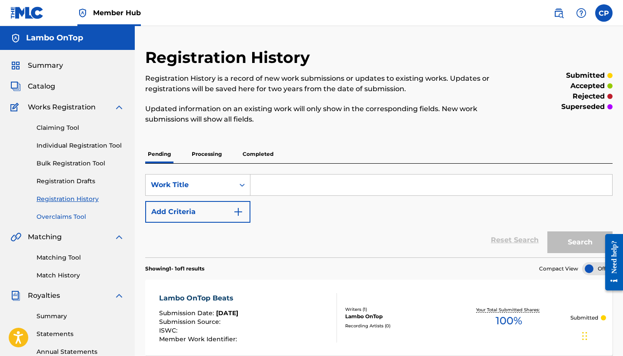
click at [75, 220] on link "Overclaims Tool" at bounding box center [81, 217] width 88 height 9
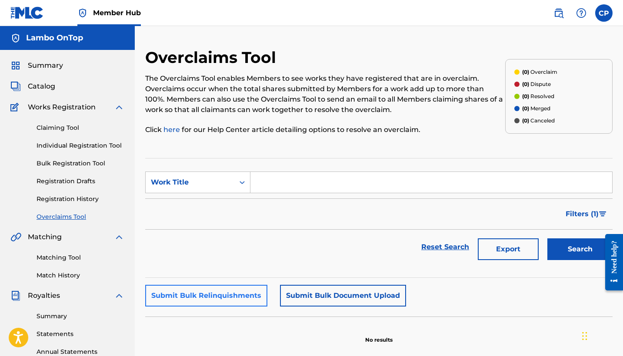
click at [227, 299] on button "Submit Bulk Relinquishments" at bounding box center [206, 296] width 122 height 22
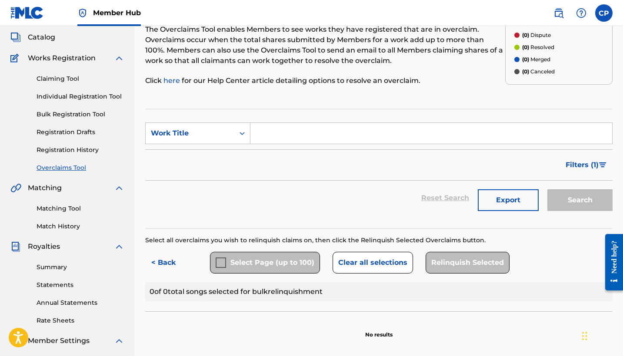
scroll to position [48, 0]
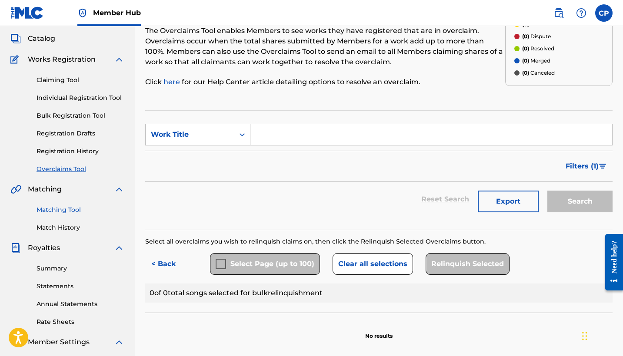
click at [68, 210] on link "Matching Tool" at bounding box center [81, 210] width 88 height 9
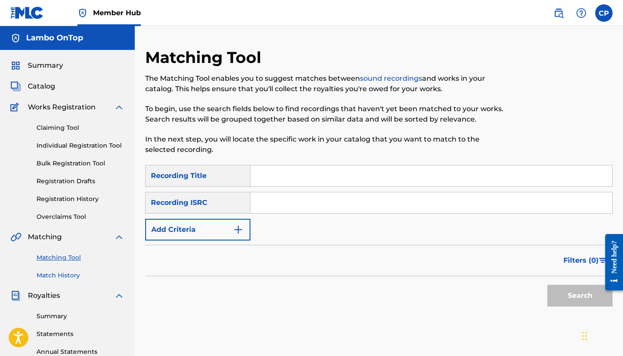
click at [62, 278] on link "Match History" at bounding box center [81, 275] width 88 height 9
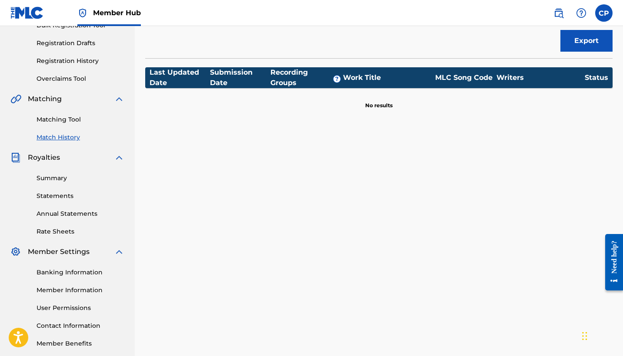
scroll to position [139, 0]
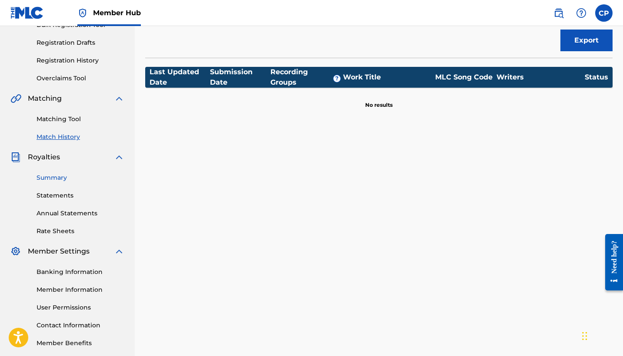
click at [56, 177] on link "Summary" at bounding box center [81, 177] width 88 height 9
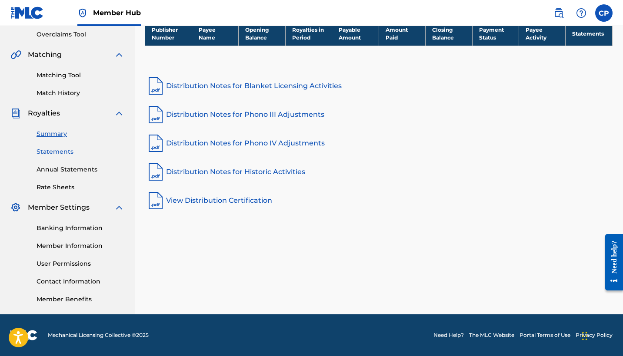
scroll to position [183, 0]
click at [56, 151] on link "Statements" at bounding box center [81, 151] width 88 height 9
